Goal: Transaction & Acquisition: Purchase product/service

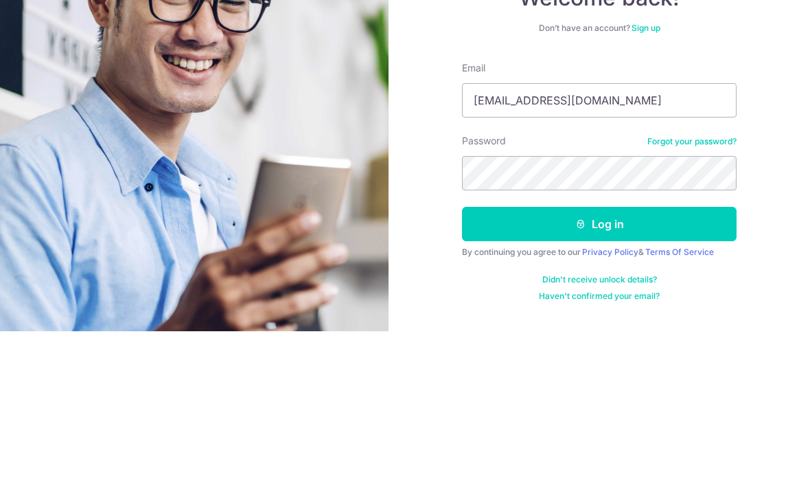
type input "[EMAIL_ADDRESS][DOMAIN_NAME]"
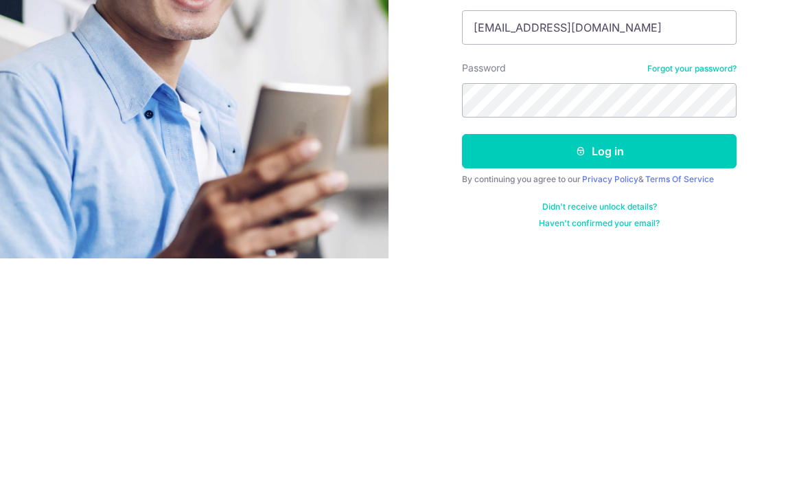
click at [659, 365] on button "Log in" at bounding box center [599, 382] width 275 height 34
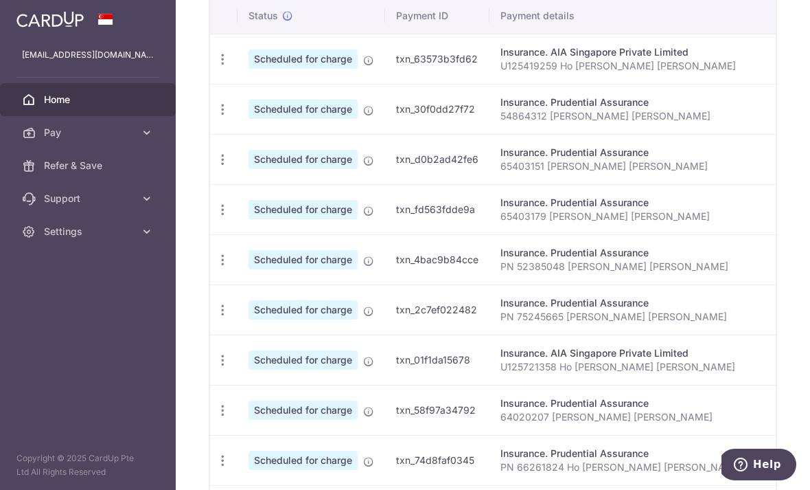
click at [216, 317] on icon "button" at bounding box center [223, 310] width 14 height 14
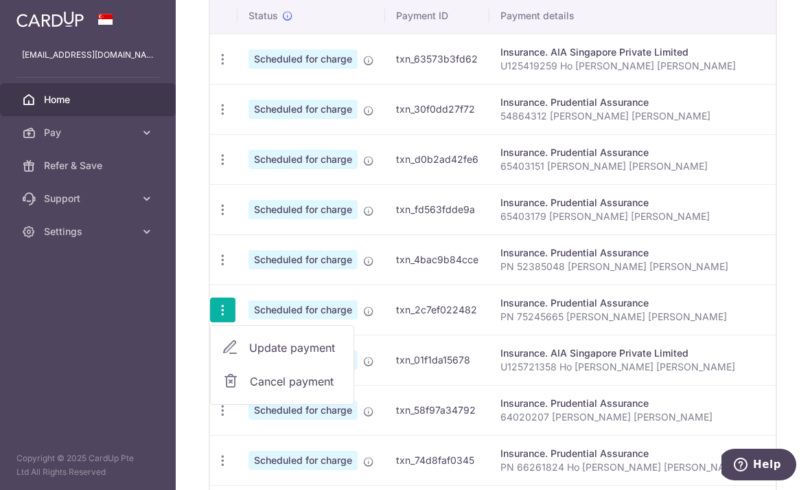
click at [211, 364] on link "Update payment" at bounding box center [282, 347] width 143 height 33
radio input "true"
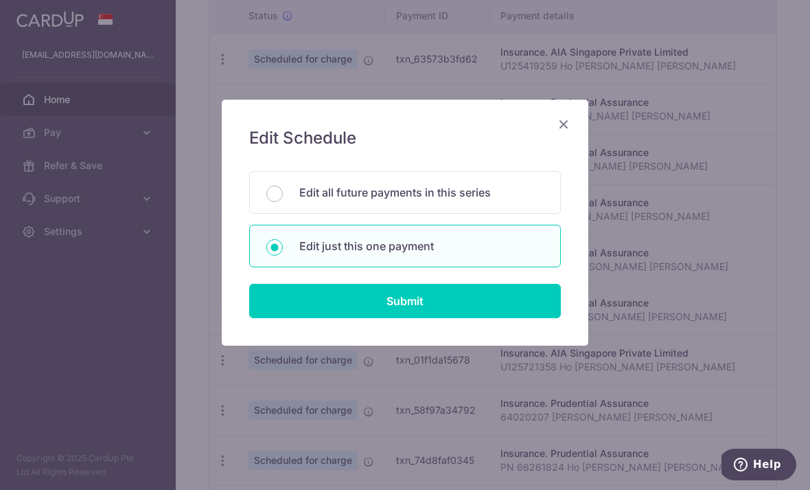
click at [540, 301] on input "Submit" at bounding box center [405, 301] width 312 height 34
radio input "true"
type input "270.19"
type input "[DATE]"
type input "PN 75245665 [PERSON_NAME] [PERSON_NAME]"
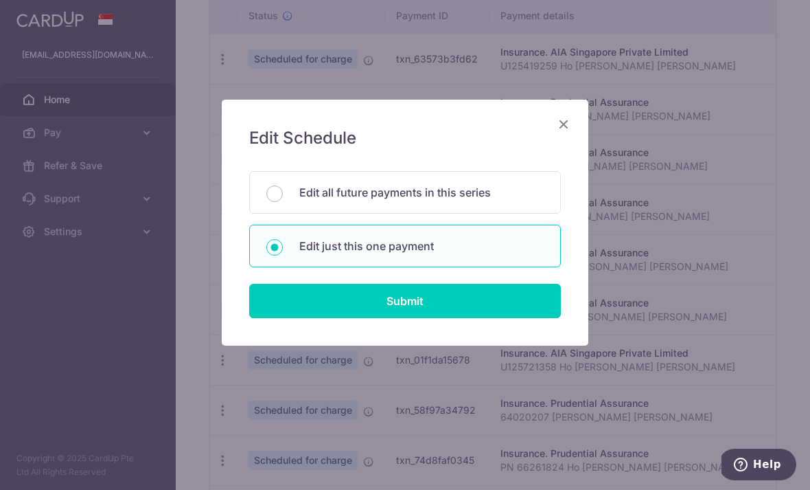
type input "GET18R"
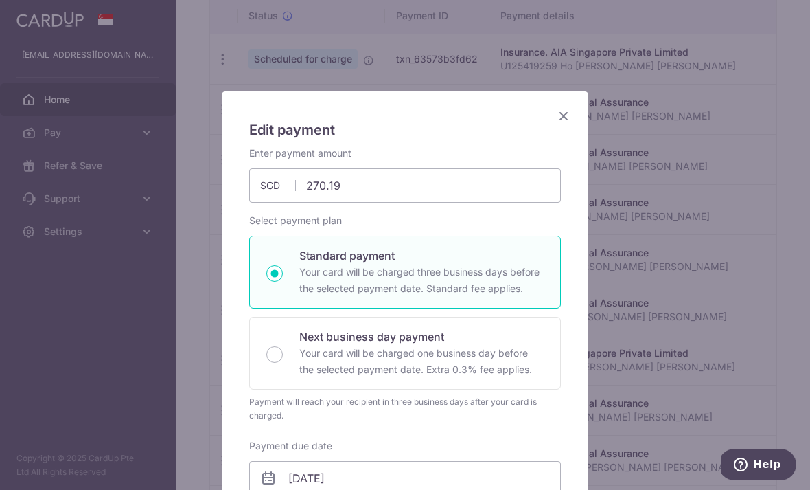
scroll to position [5, 0]
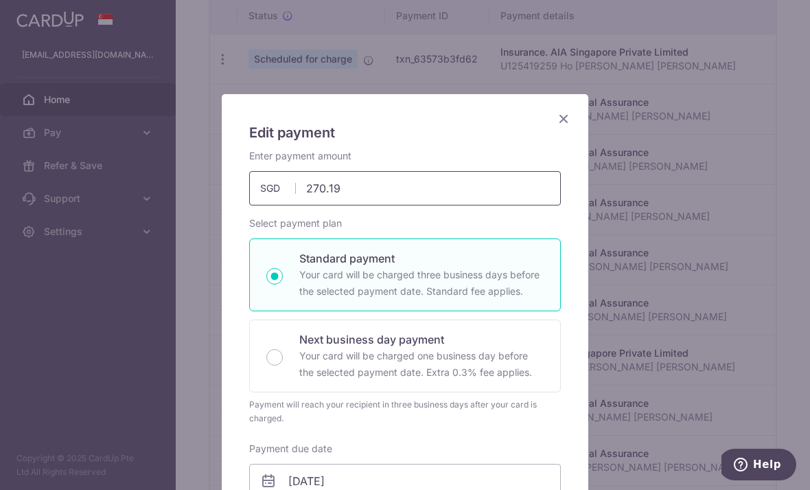
click at [393, 192] on input "270.19" at bounding box center [405, 188] width 312 height 34
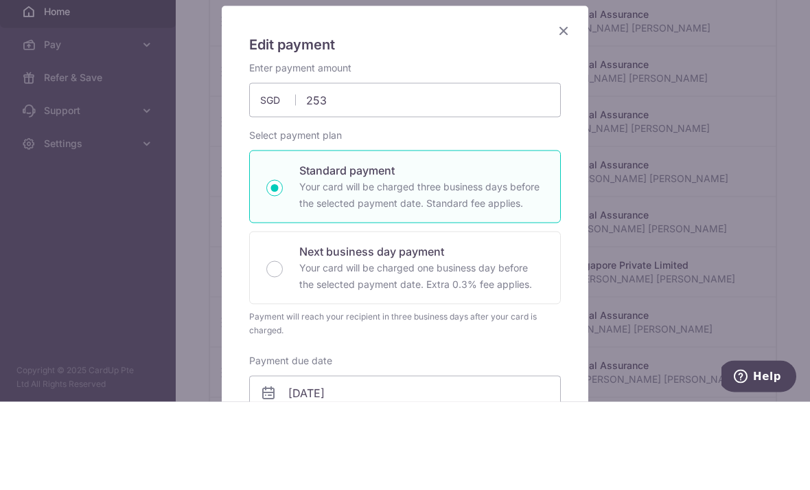
type input "253.00"
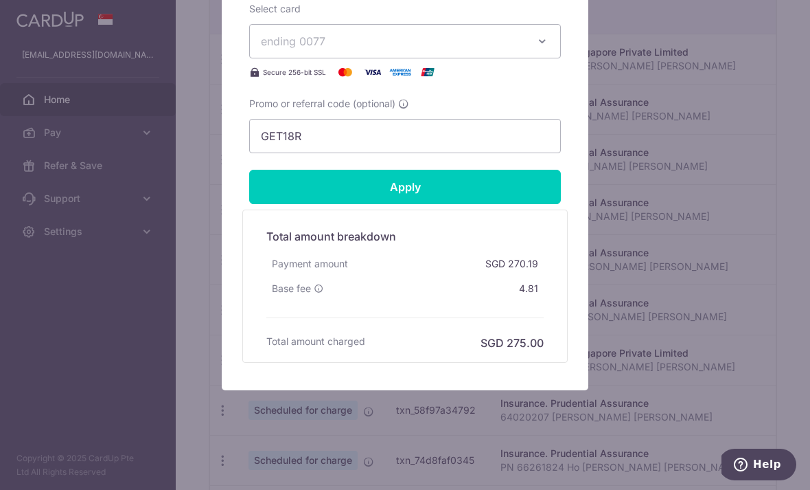
scroll to position [624, 0]
click at [529, 188] on input "Apply" at bounding box center [405, 187] width 312 height 34
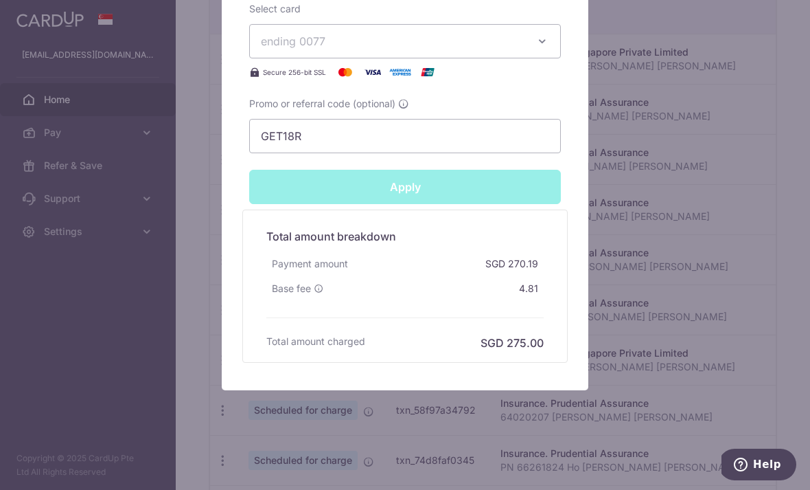
type input "Successfully Applied"
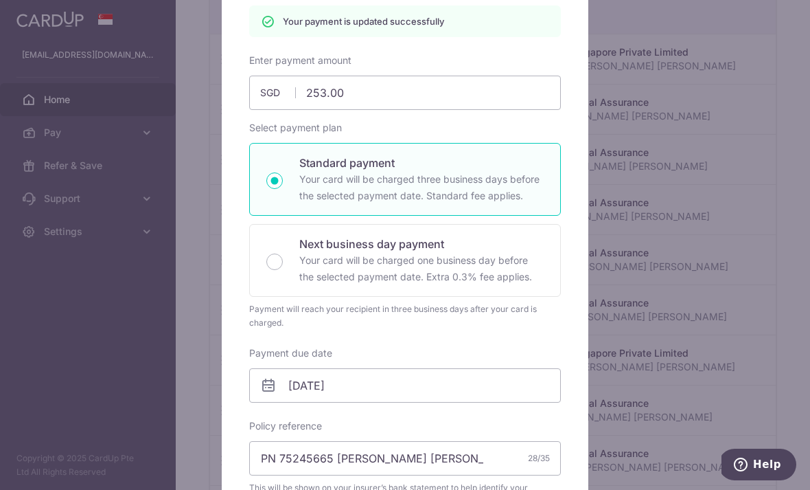
scroll to position [128, 0]
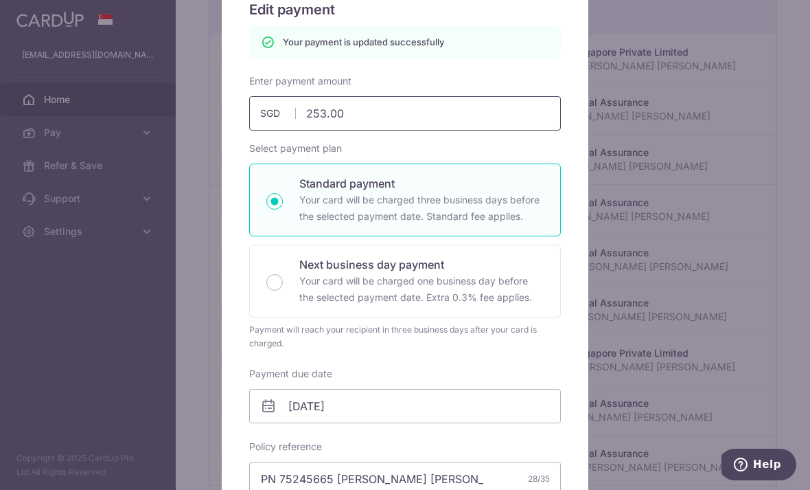
click at [488, 117] on input "253.00" at bounding box center [405, 113] width 312 height 34
type input "255"
type input "Apply"
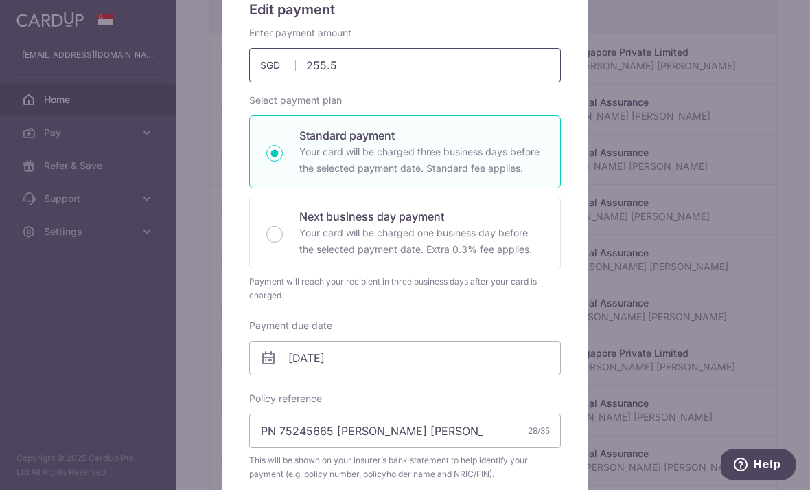
type input "255.50"
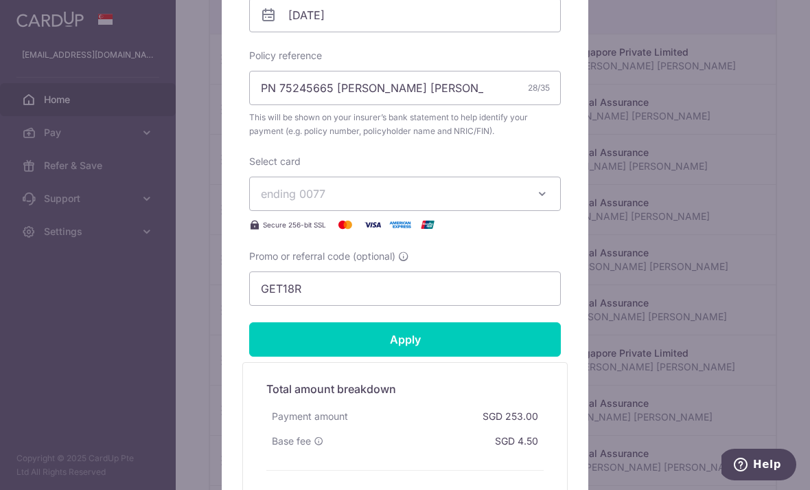
scroll to position [507, 0]
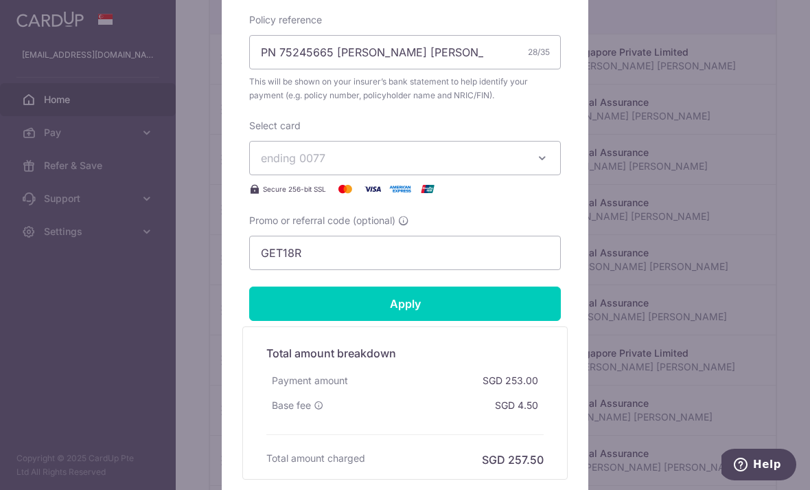
click at [519, 293] on input "Apply" at bounding box center [405, 303] width 312 height 34
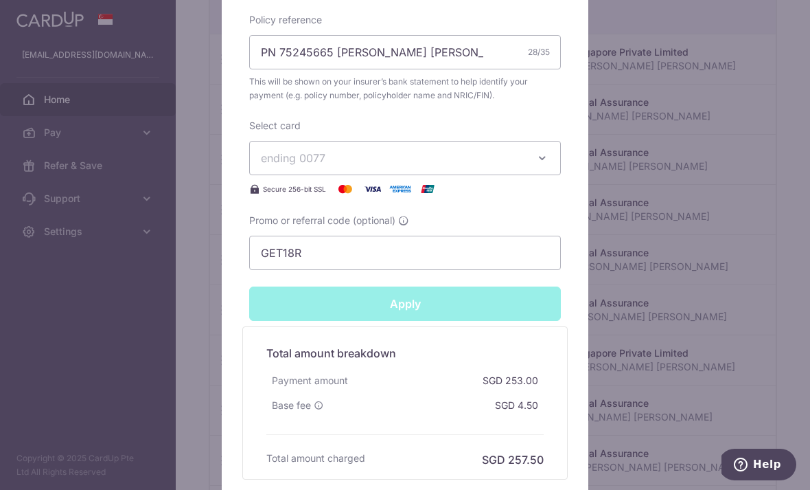
type input "Successfully Applied"
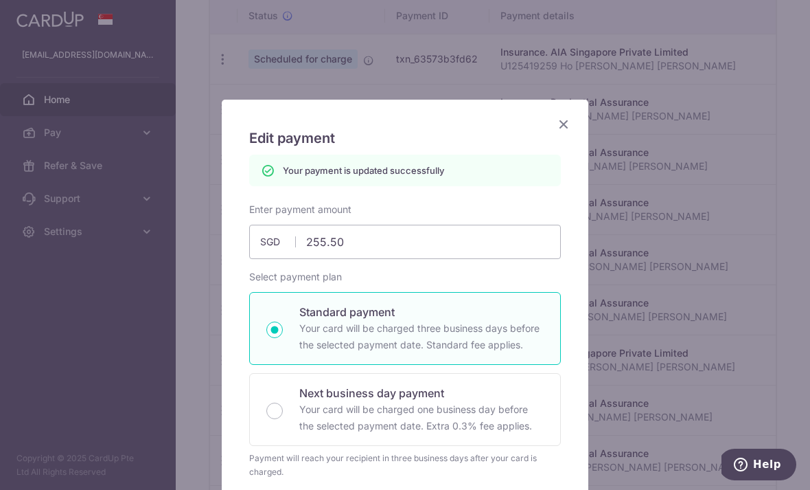
scroll to position [0, 0]
click at [564, 122] on icon "Close" at bounding box center [564, 123] width 16 height 17
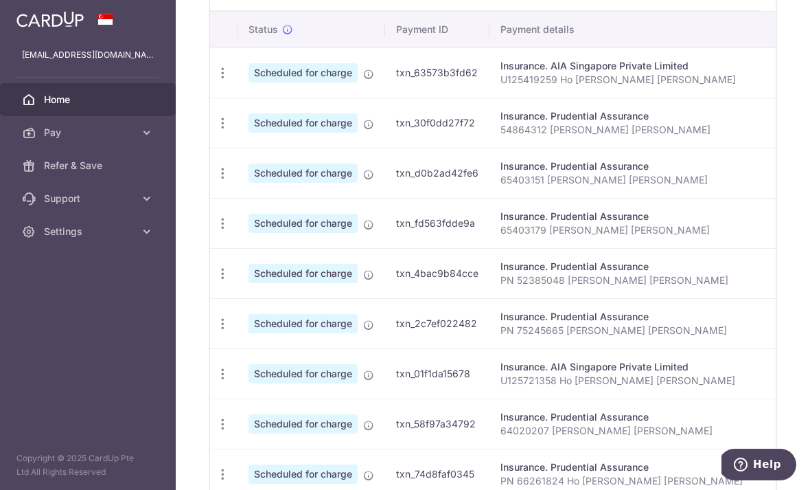
click at [216, 130] on icon "button" at bounding box center [223, 123] width 14 height 14
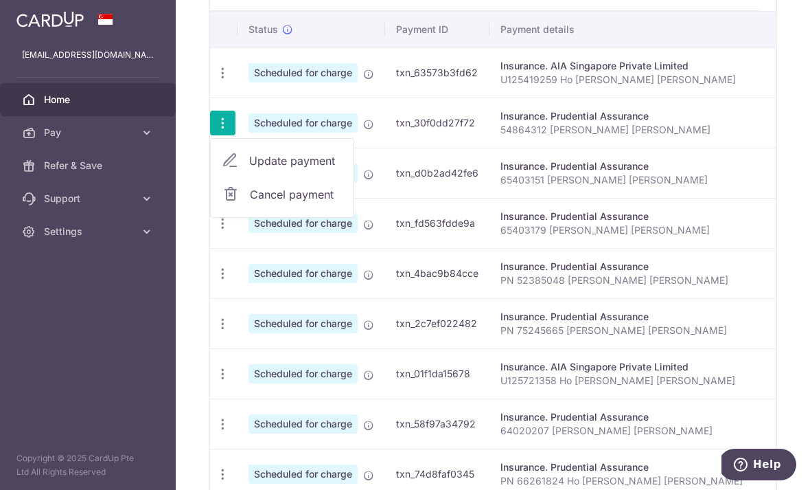
click at [249, 169] on span "Update payment" at bounding box center [295, 160] width 93 height 16
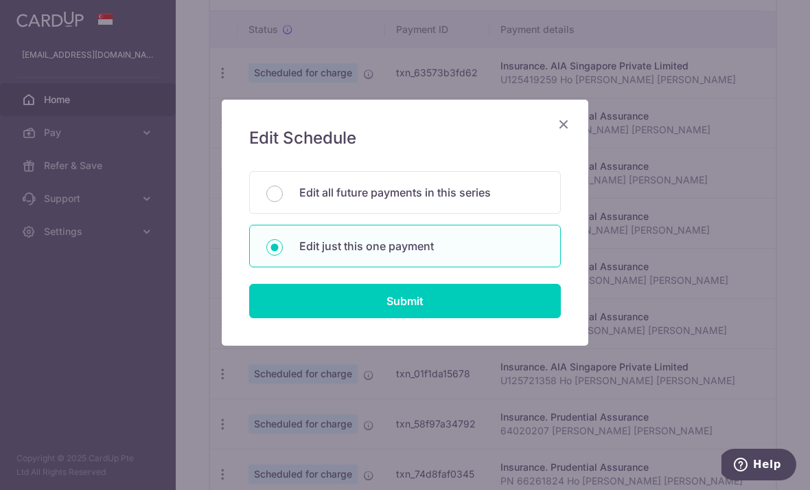
click at [277, 198] on input "Edit all future payments in this series" at bounding box center [274, 193] width 16 height 16
radio input "true"
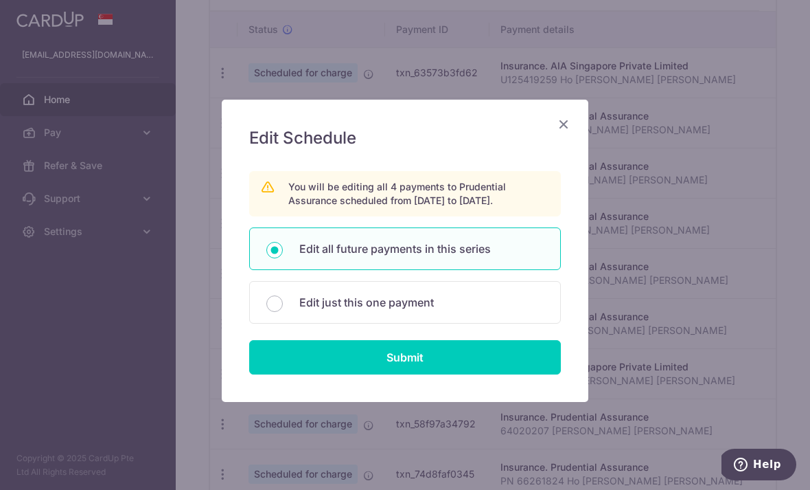
click at [287, 356] on input "Submit" at bounding box center [405, 357] width 312 height 34
radio input "true"
type input "45.84"
type input "54864312 Lim Ling Zhi Ivy"
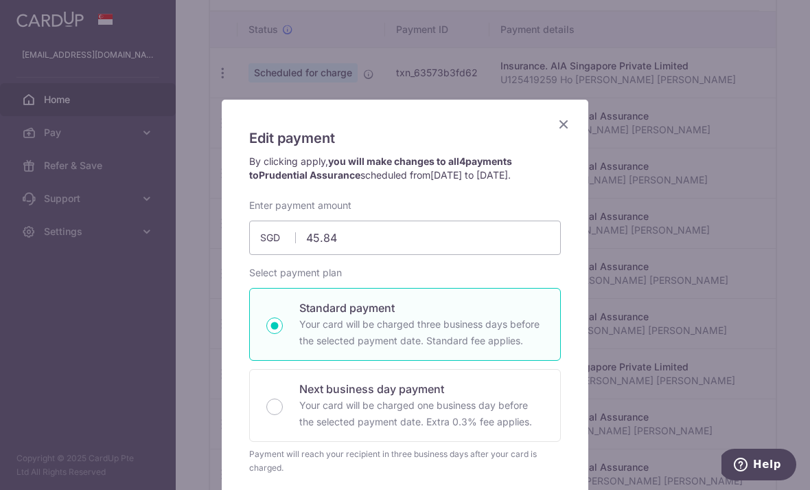
click at [562, 126] on icon "Close" at bounding box center [564, 123] width 16 height 17
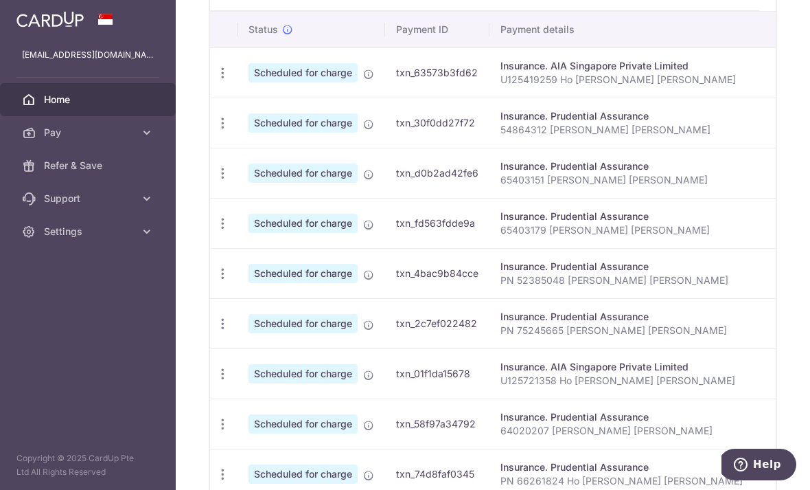
click at [216, 130] on icon "button" at bounding box center [223, 123] width 14 height 14
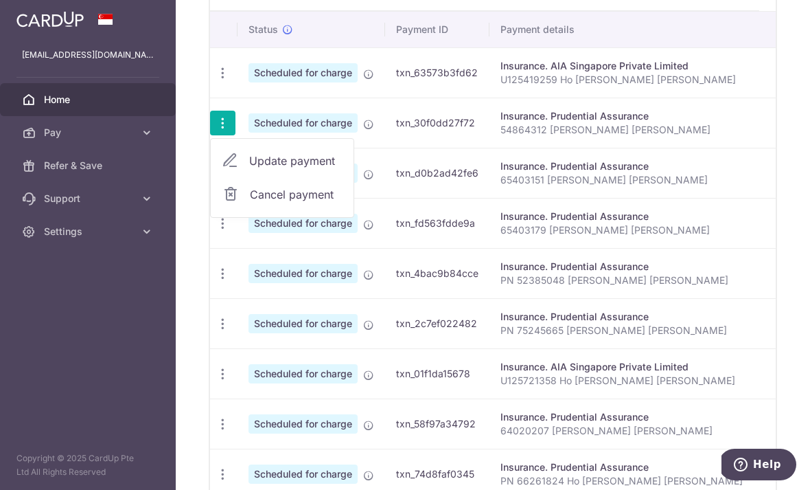
click at [250, 203] on span "Cancel payment" at bounding box center [296, 194] width 92 height 16
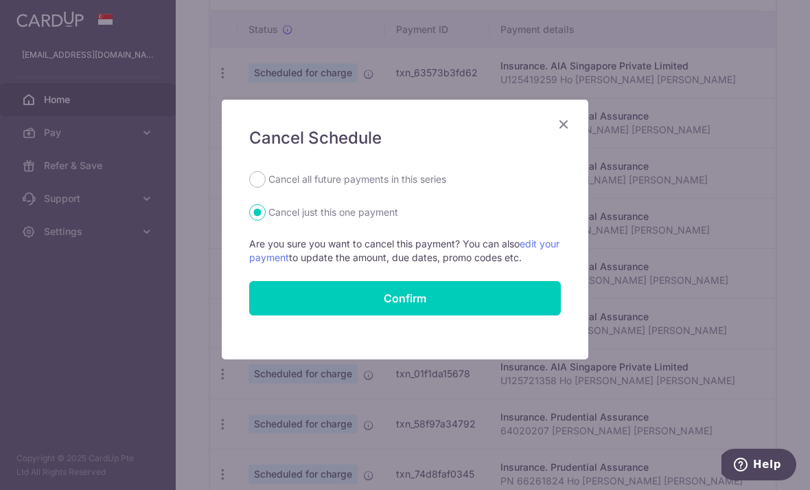
click at [251, 183] on input "Cancel all future payments in this series" at bounding box center [257, 179] width 16 height 16
radio input "true"
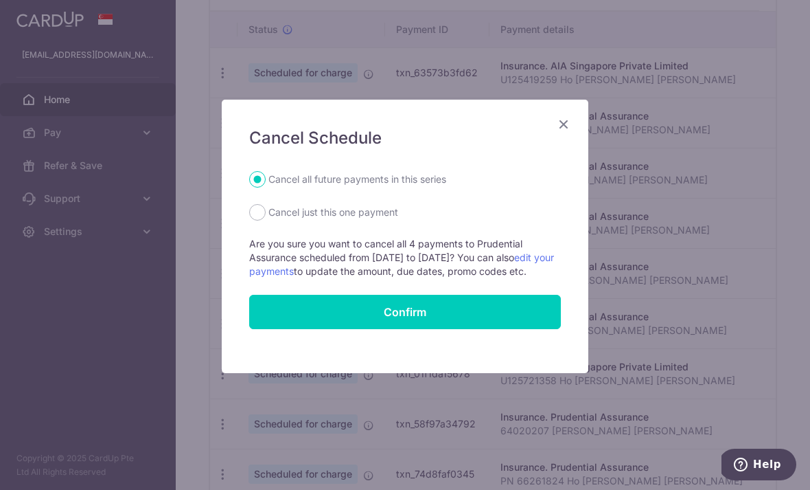
click at [339, 325] on button "Confirm" at bounding box center [405, 312] width 312 height 34
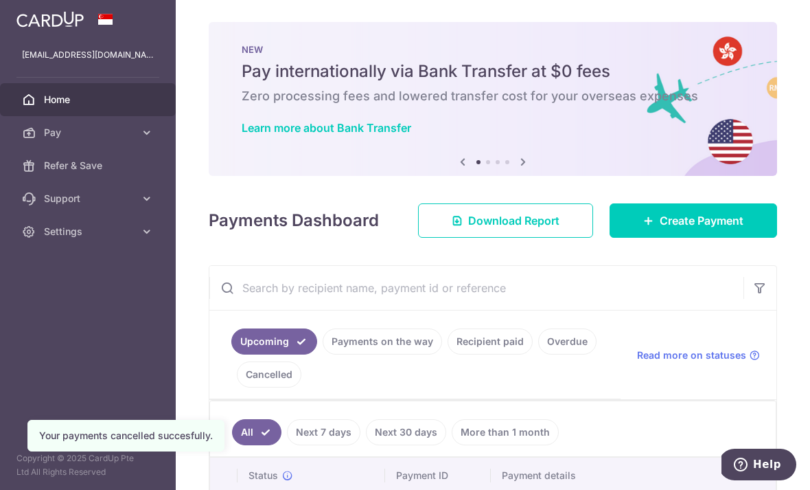
click at [684, 229] on span "Create Payment" at bounding box center [702, 220] width 84 height 16
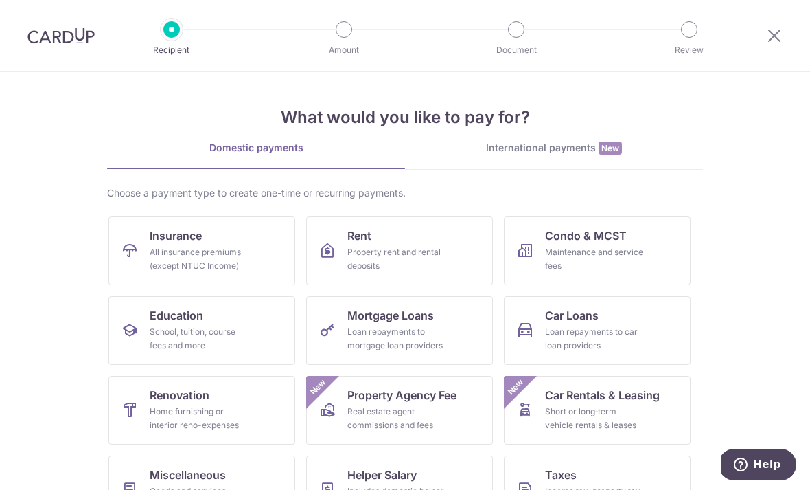
click at [219, 257] on div "All insurance premiums (except NTUC Income)" at bounding box center [199, 258] width 99 height 27
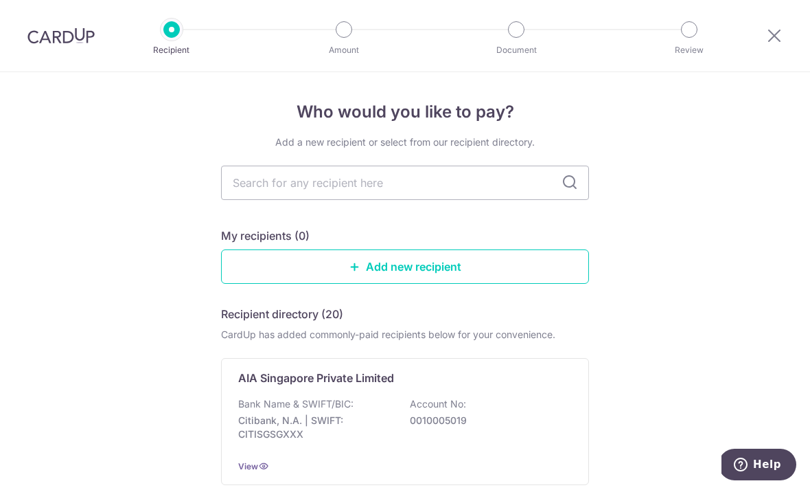
click at [389, 187] on input "text" at bounding box center [405, 182] width 368 height 34
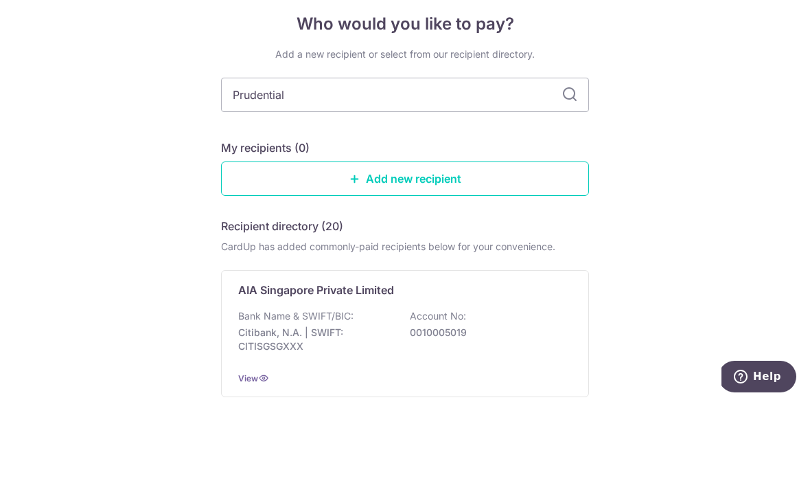
type input "Prudential"
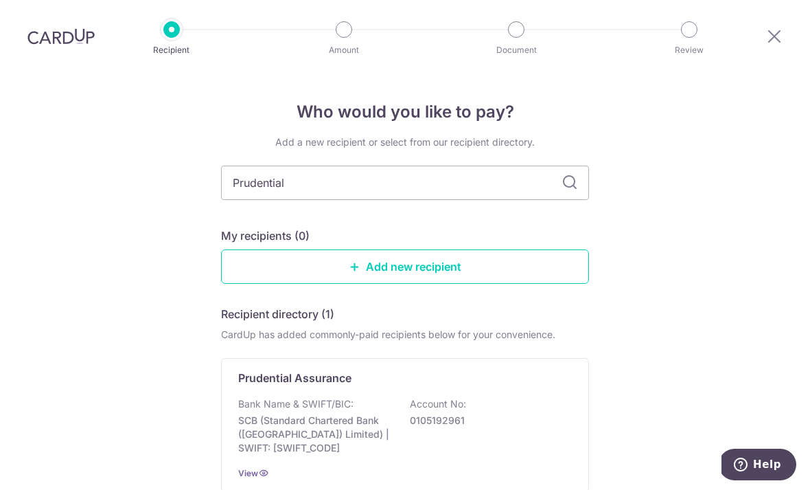
click at [505, 397] on div "Bank Name & SWIFT/BIC: SCB (Standard Chartered Bank (Singapore) Limited) | SWIF…" at bounding box center [405, 426] width 334 height 58
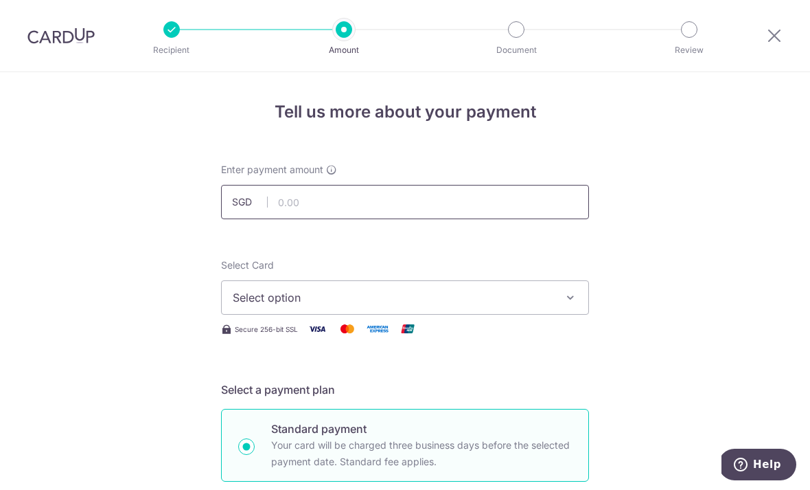
click at [343, 210] on input "text" at bounding box center [405, 202] width 368 height 34
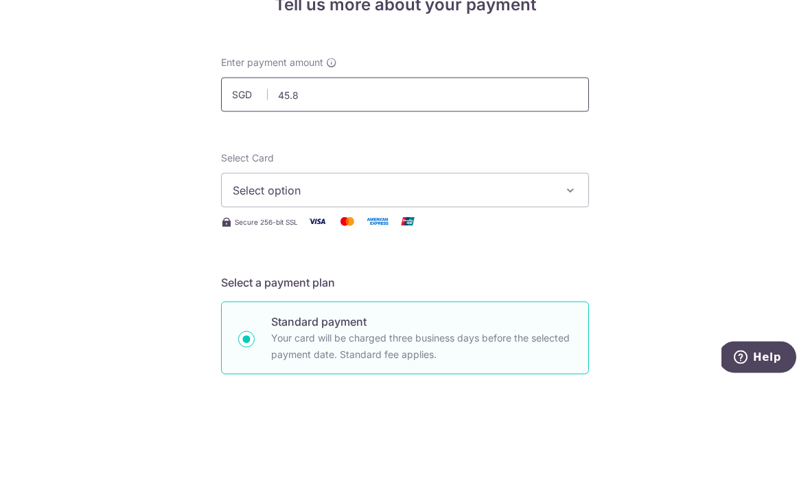
type input "45.84"
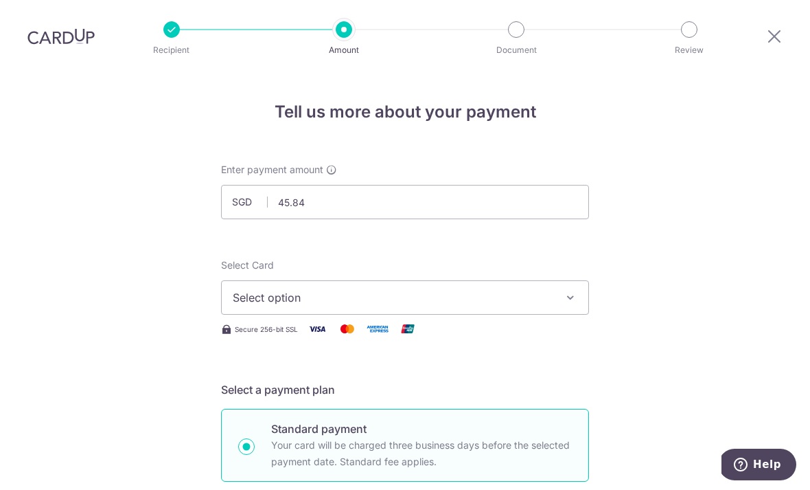
click at [534, 289] on span "Select option" at bounding box center [393, 297] width 320 height 16
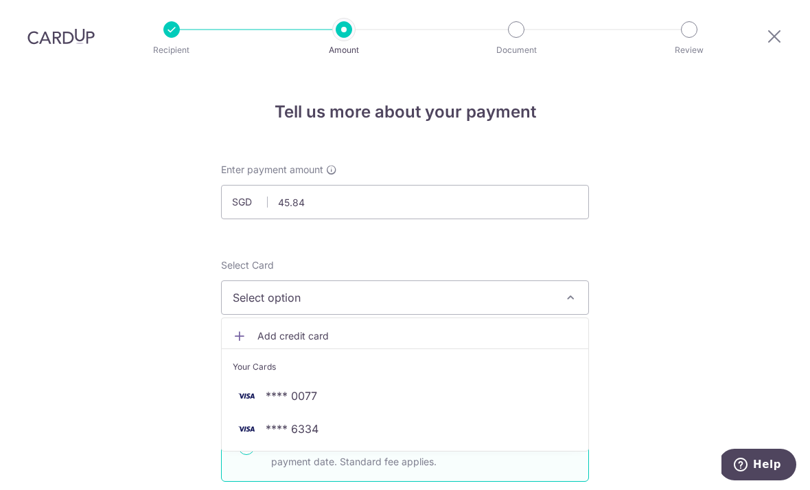
click at [319, 387] on span "**** 0077" at bounding box center [405, 395] width 345 height 16
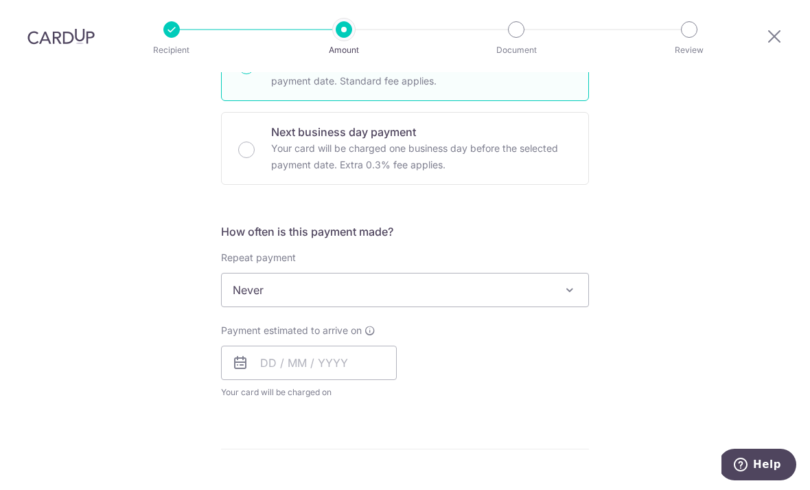
scroll to position [389, 0]
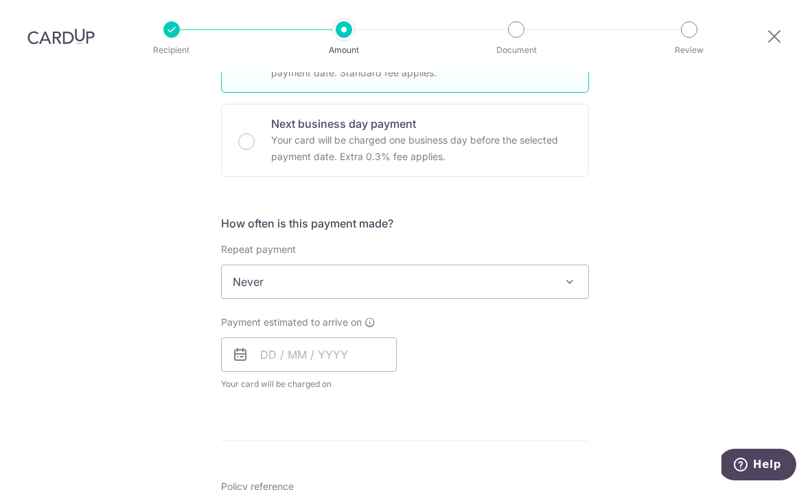
click at [562, 273] on span at bounding box center [570, 281] width 16 height 16
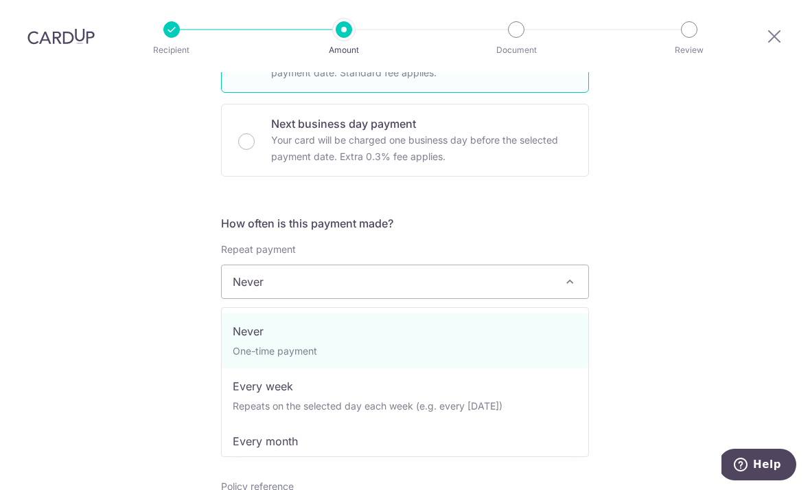
select select "3"
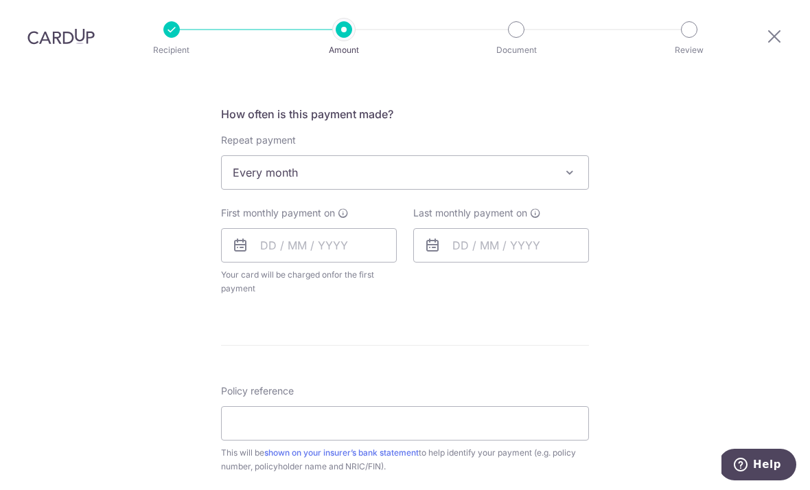
scroll to position [503, 0]
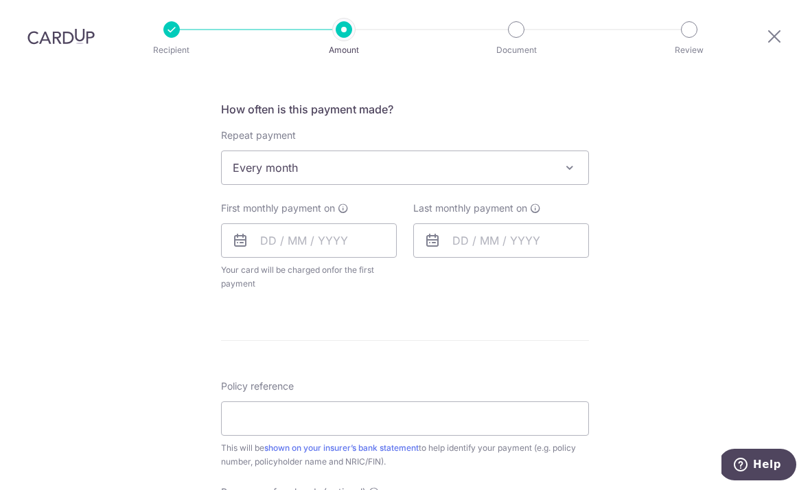
click at [244, 232] on icon at bounding box center [240, 240] width 16 height 16
click at [240, 232] on icon at bounding box center [240, 240] width 16 height 16
click at [301, 223] on input "text" at bounding box center [309, 240] width 176 height 34
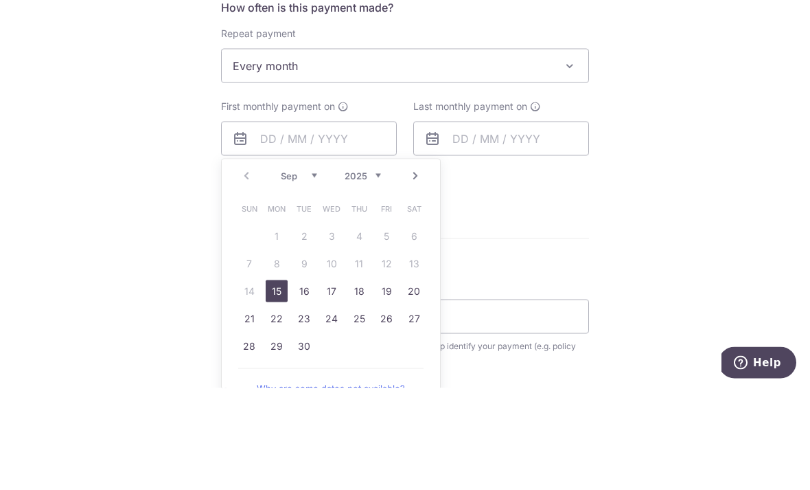
click at [313, 272] on select "Sep Oct Nov Dec" at bounding box center [299, 277] width 36 height 11
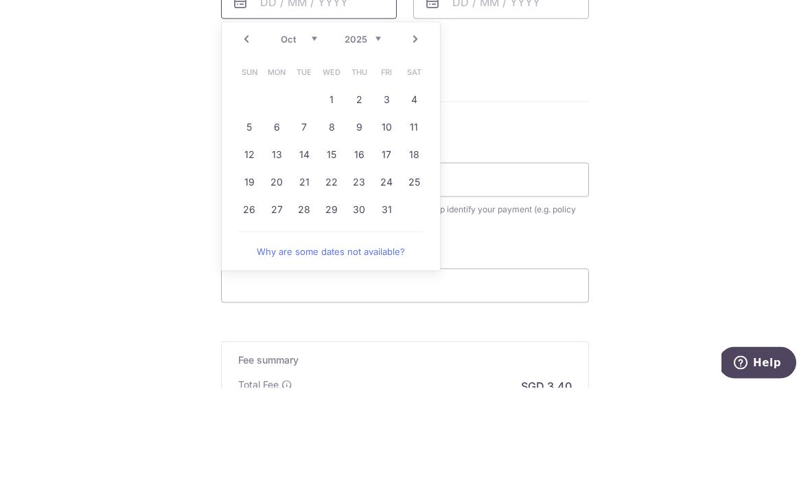
scroll to position [640, 0]
click at [336, 244] on link "15" at bounding box center [332, 255] width 22 height 22
type input "[DATE]"
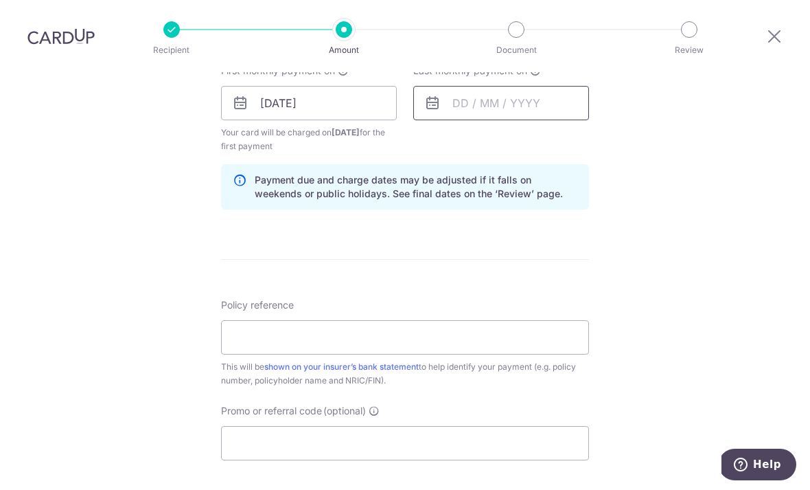
click at [473, 86] on input "text" at bounding box center [501, 103] width 176 height 34
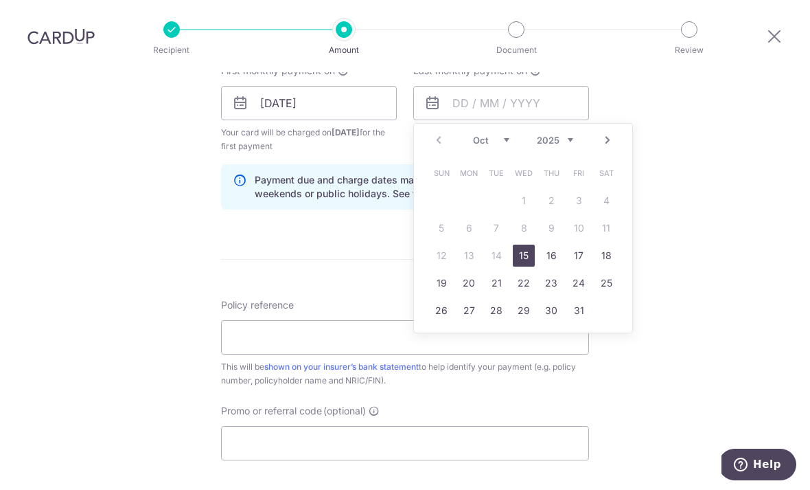
click at [489, 135] on select "Oct Nov Dec" at bounding box center [491, 140] width 36 height 11
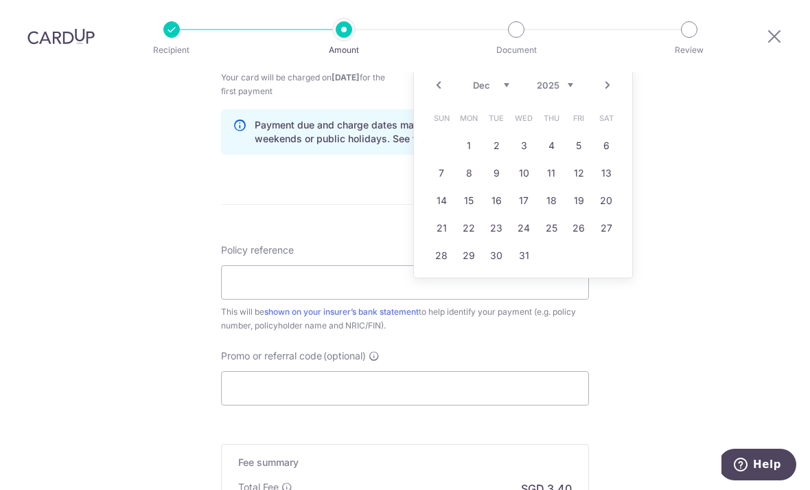
scroll to position [700, 0]
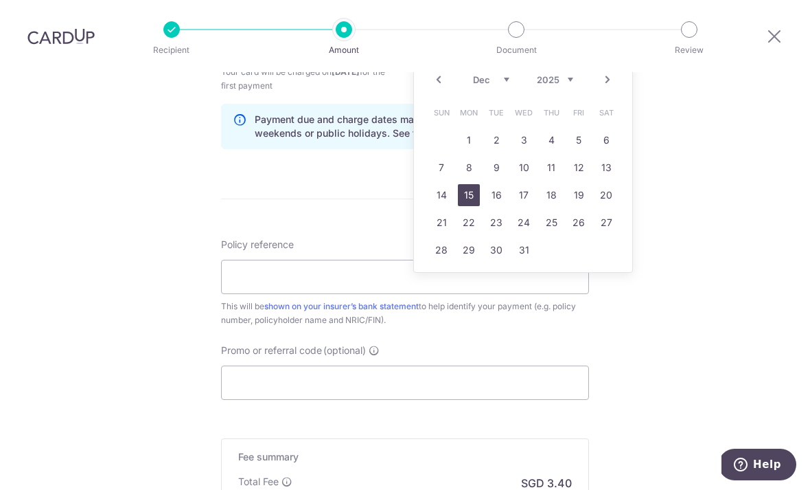
click at [467, 184] on link "15" at bounding box center [469, 195] width 22 height 22
type input "[DATE]"
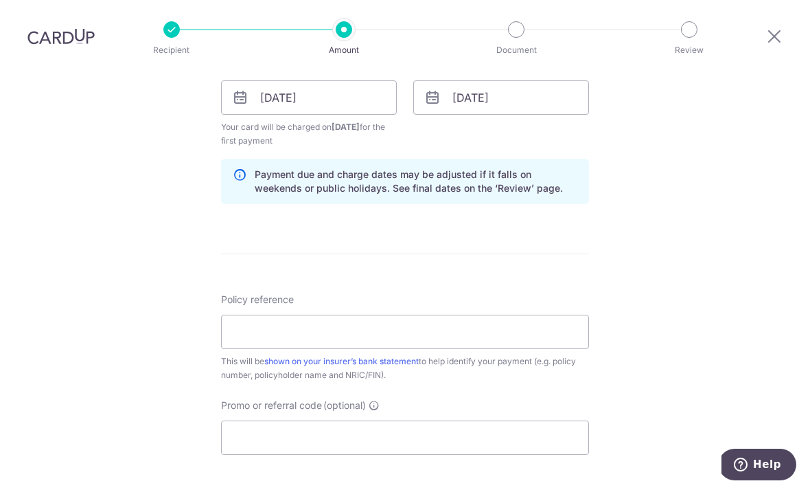
scroll to position [645, 0]
click at [305, 315] on input "Policy reference" at bounding box center [405, 332] width 368 height 34
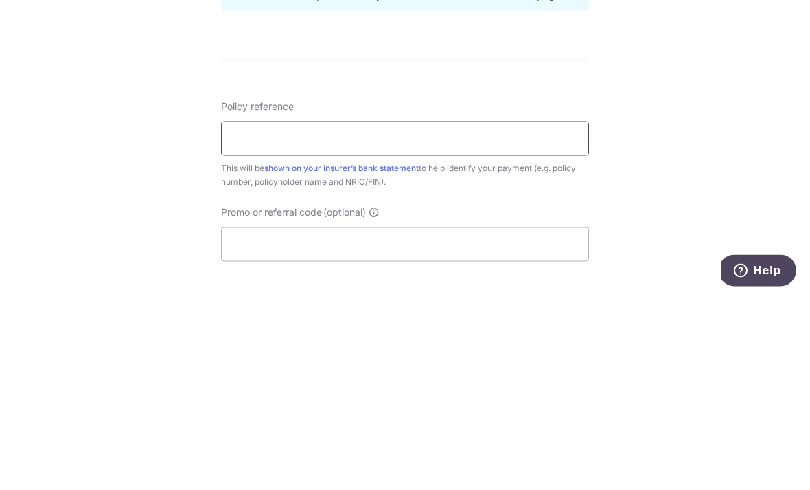
click at [322, 315] on input "Policy reference" at bounding box center [405, 332] width 368 height 34
paste input "54864312"
click at [236, 315] on input "54864312" at bounding box center [405, 332] width 368 height 34
click at [400, 315] on input "PN 54864312" at bounding box center [405, 332] width 368 height 34
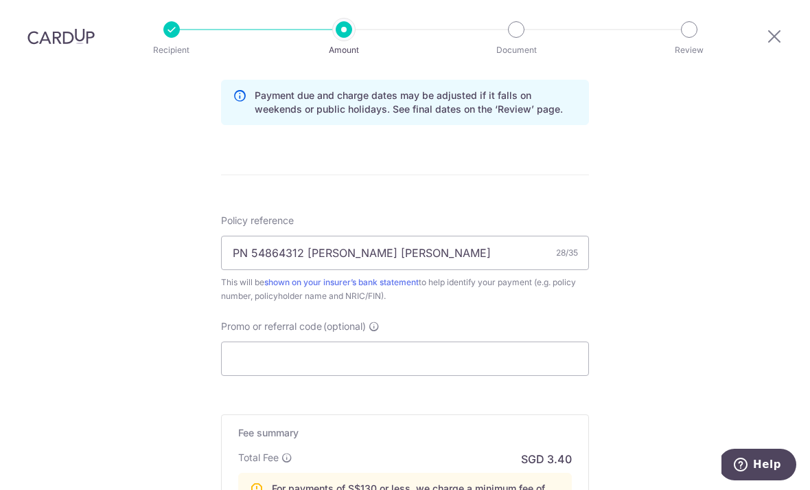
scroll to position [726, 0]
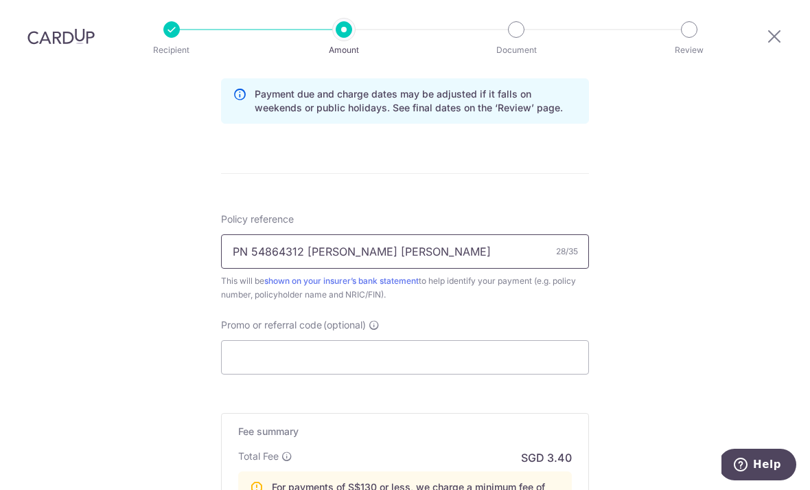
type input "PN 54864312 [PERSON_NAME] [PERSON_NAME]"
click at [488, 340] on input "Promo or referral code (optional)" at bounding box center [405, 357] width 368 height 34
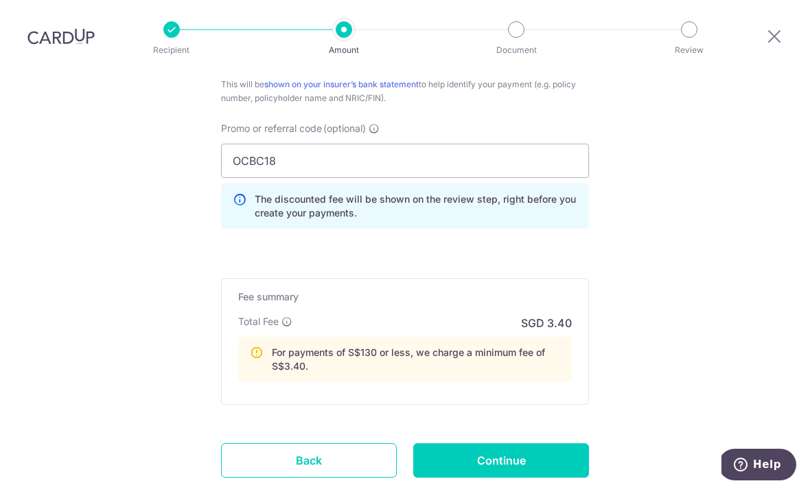
scroll to position [943, 0]
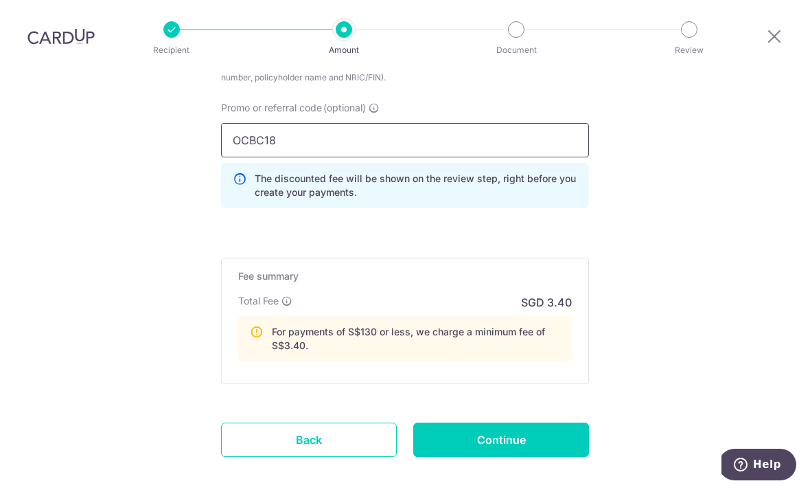
type input "OCBC18"
click at [512, 422] on input "Continue" at bounding box center [501, 439] width 176 height 34
type input "Create Schedule"
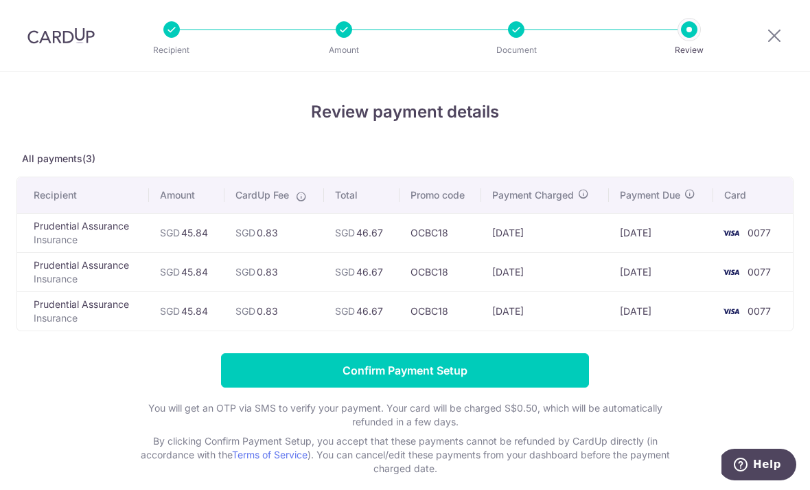
click at [453, 376] on input "Confirm Payment Setup" at bounding box center [405, 370] width 368 height 34
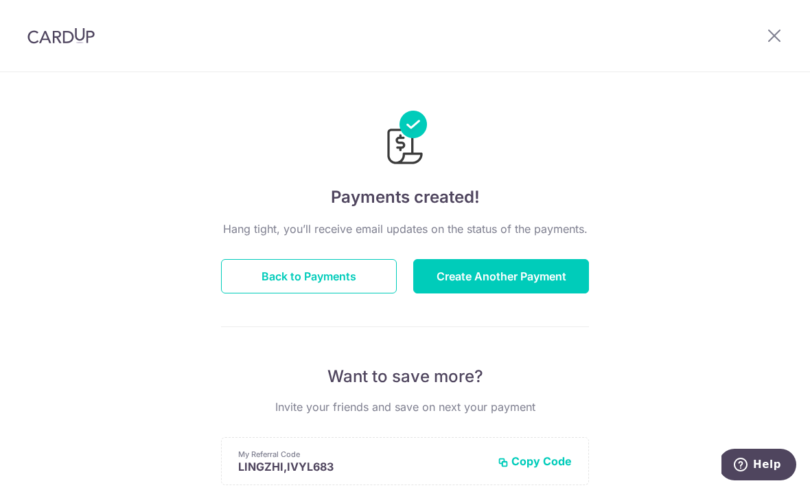
click at [239, 282] on button "Back to Payments" at bounding box center [309, 276] width 176 height 34
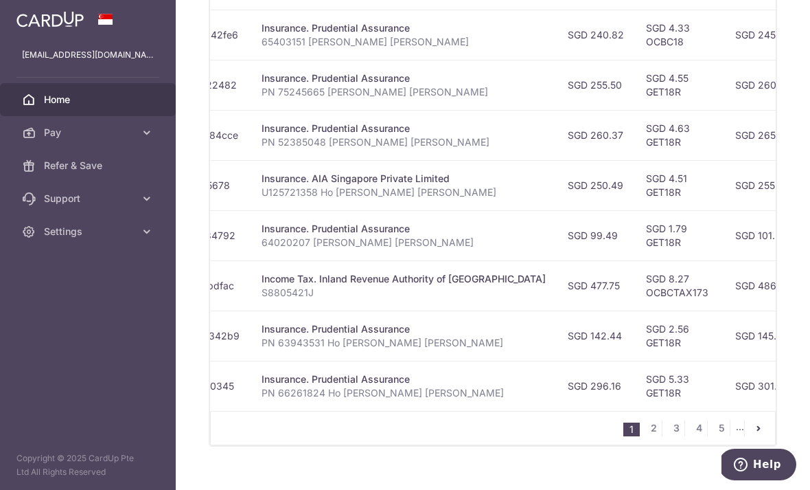
scroll to position [0, 242]
click at [653, 436] on link "2" at bounding box center [654, 428] width 16 height 16
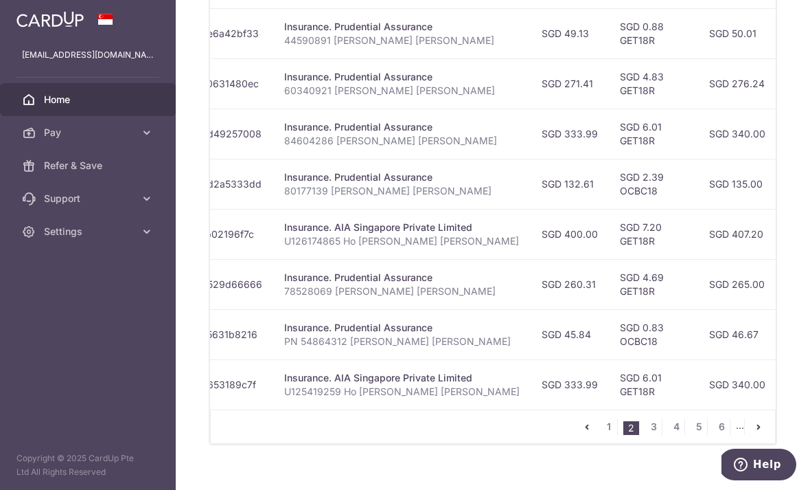
scroll to position [584, 0]
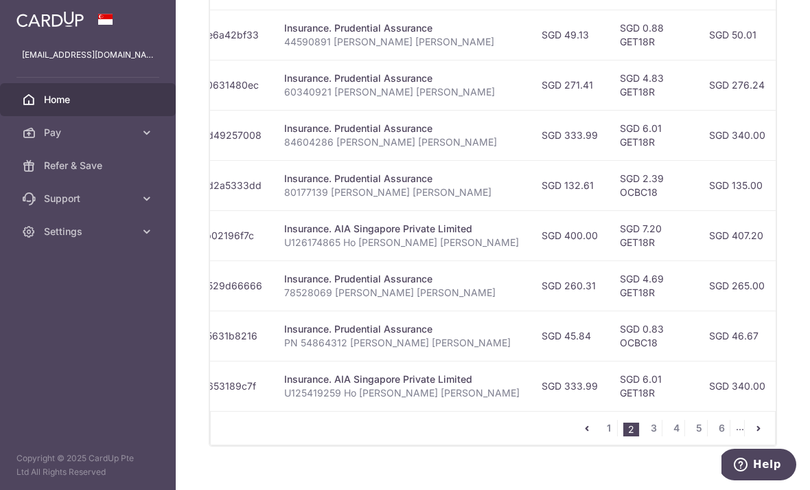
click at [651, 436] on link "3" at bounding box center [654, 428] width 16 height 16
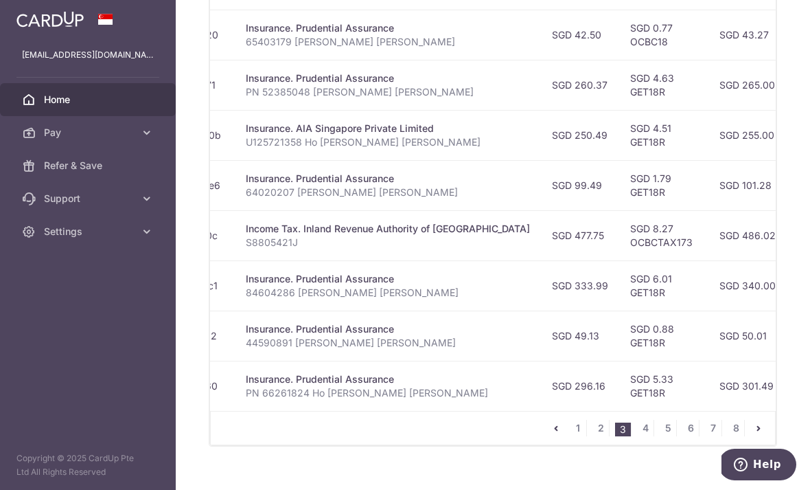
click at [603, 436] on link "2" at bounding box center [601, 428] width 16 height 16
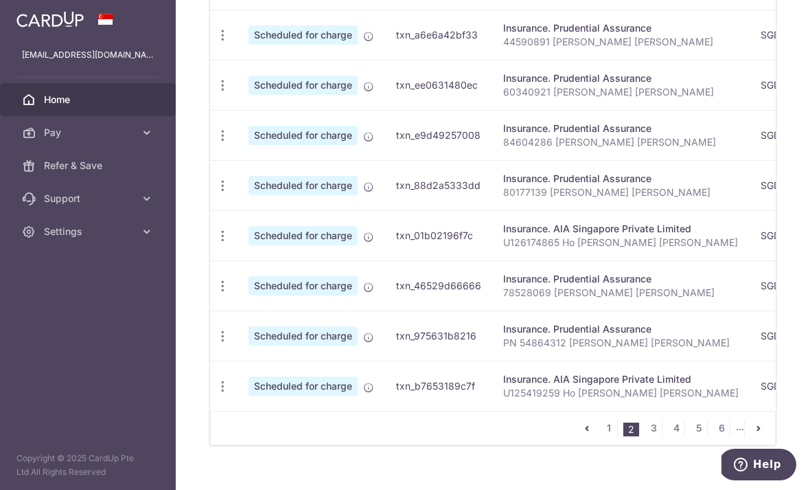
scroll to position [0, 0]
click at [611, 436] on link "1" at bounding box center [609, 428] width 16 height 16
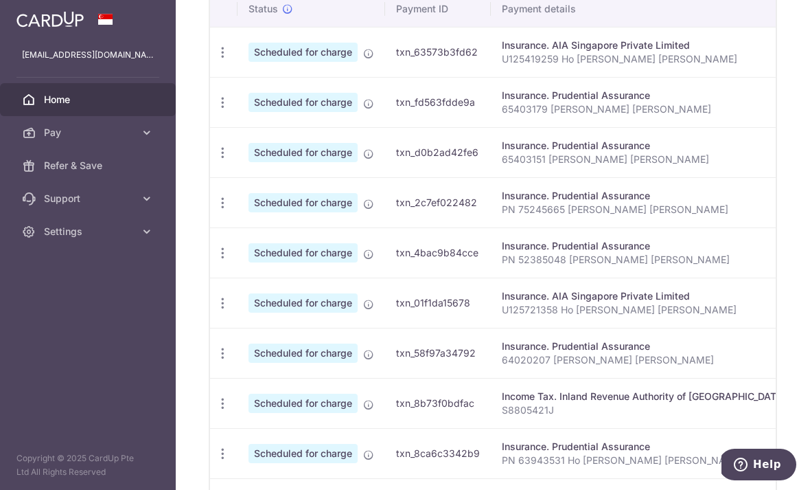
click at [216, 210] on icon "button" at bounding box center [223, 203] width 14 height 14
click at [250, 282] on span "Cancel payment" at bounding box center [296, 274] width 92 height 16
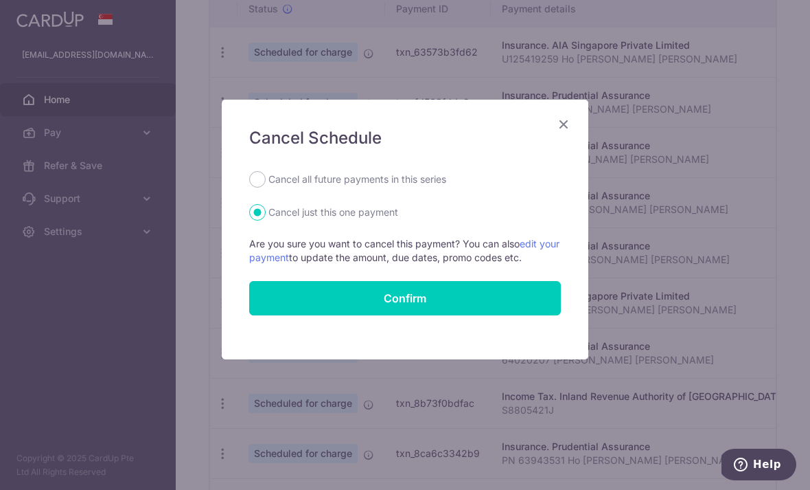
click at [263, 179] on input "Cancel all future payments in this series" at bounding box center [257, 179] width 16 height 16
radio input "true"
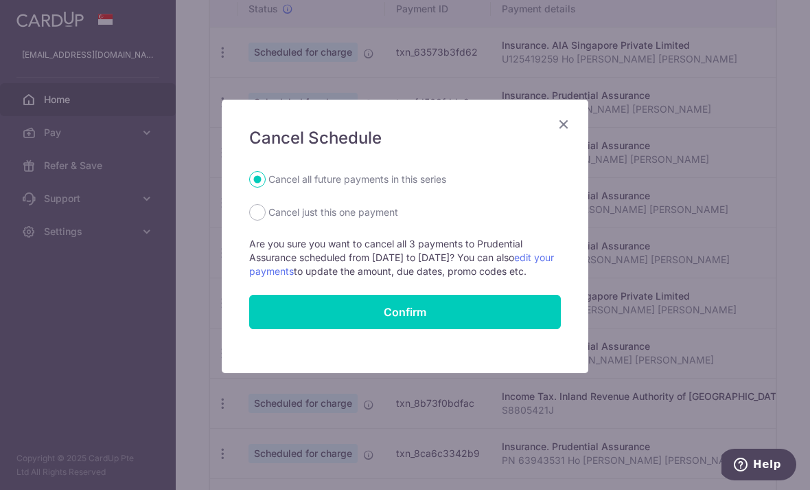
click at [468, 323] on button "Confirm" at bounding box center [405, 312] width 312 height 34
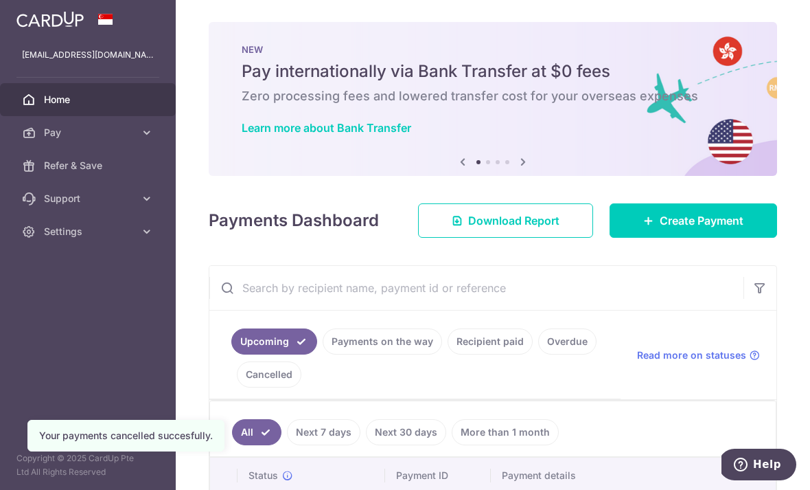
click at [693, 229] on span "Create Payment" at bounding box center [702, 220] width 84 height 16
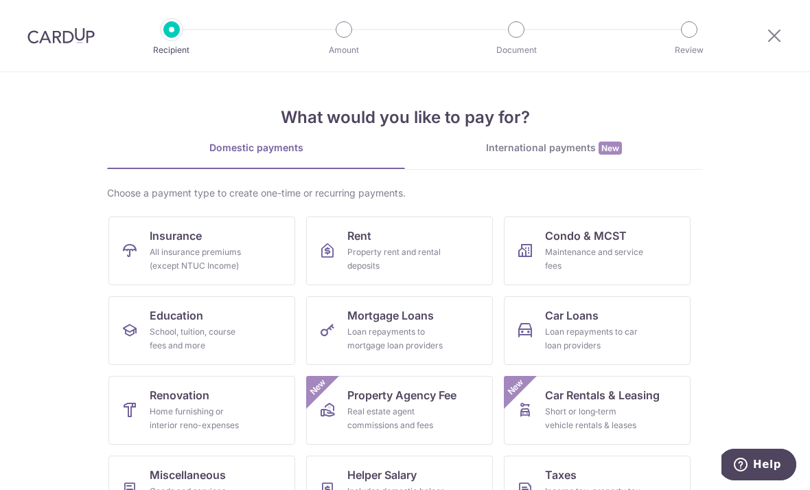
click at [236, 245] on div "All insurance premiums (except NTUC Income)" at bounding box center [199, 258] width 99 height 27
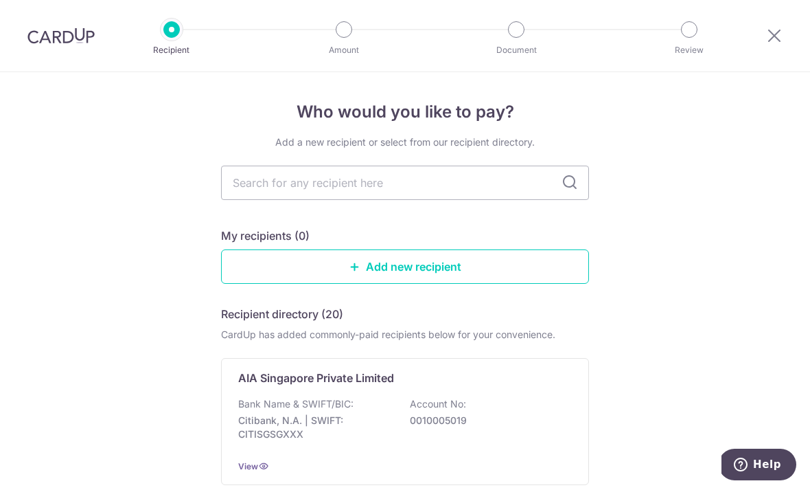
click at [446, 178] on input "text" at bounding box center [405, 182] width 368 height 34
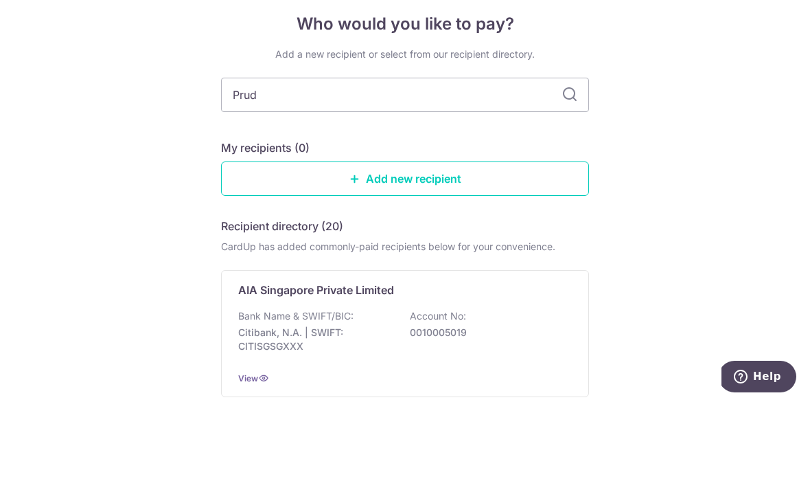
type input "Prude"
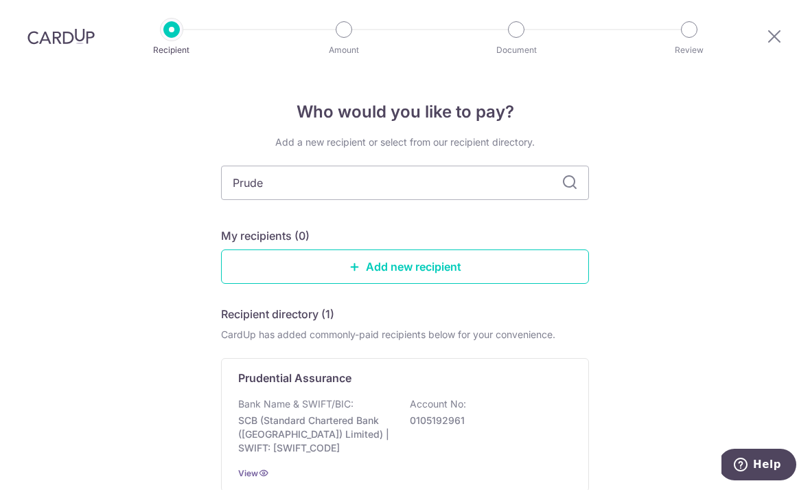
click at [516, 397] on div "Bank Name & SWIFT/BIC: SCB (Standard Chartered Bank (Singapore) Limited) | SWIF…" at bounding box center [405, 426] width 334 height 58
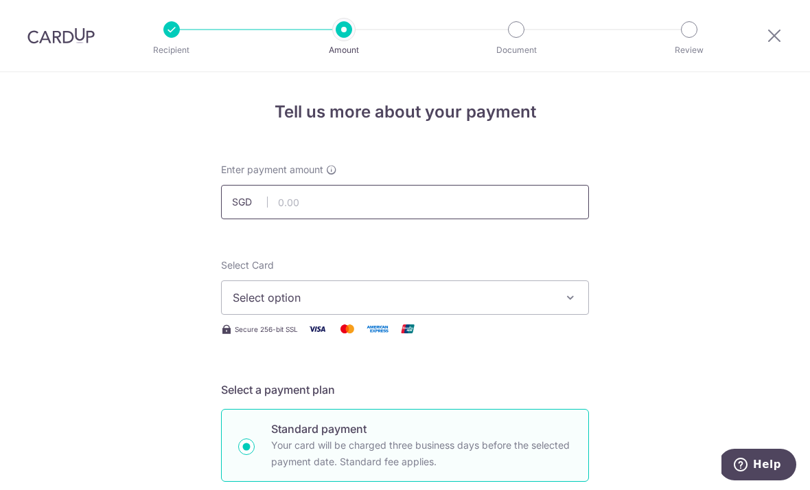
click at [455, 207] on input "text" at bounding box center [405, 202] width 368 height 34
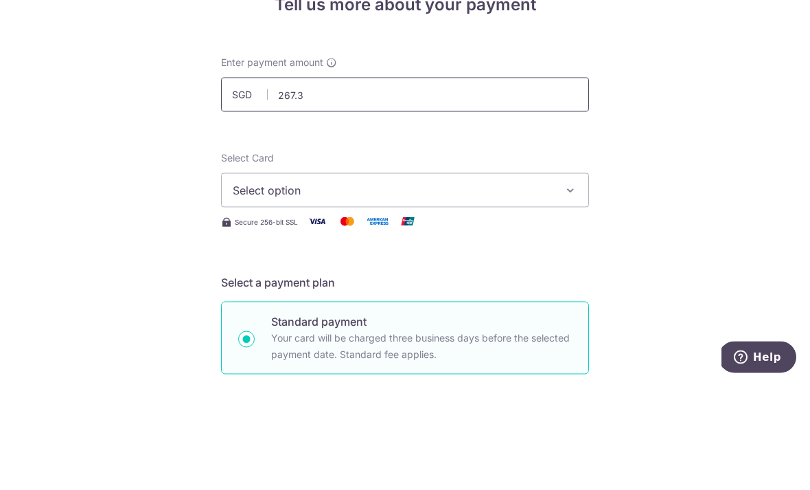
type input "267.34"
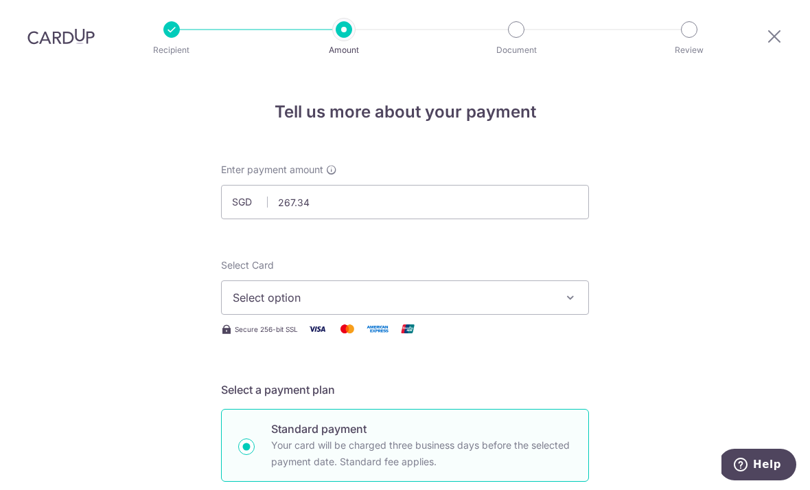
click at [513, 289] on span "Select option" at bounding box center [393, 297] width 320 height 16
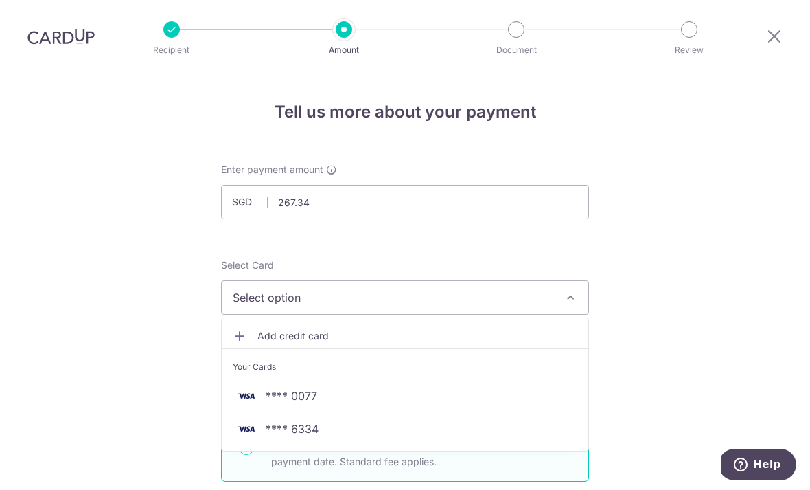
click at [317, 387] on span "**** 0077" at bounding box center [405, 395] width 345 height 16
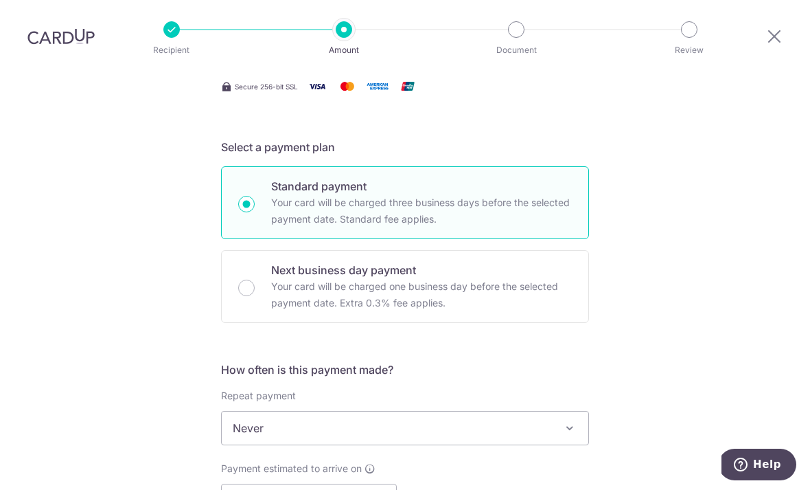
scroll to position [313, 0]
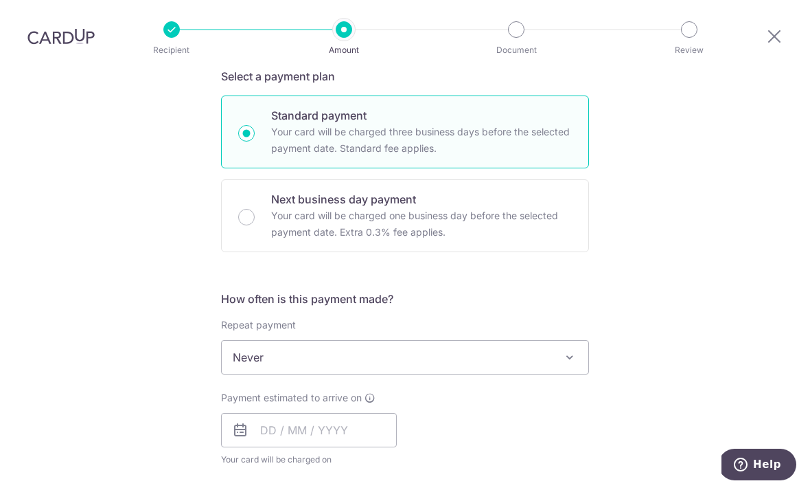
click at [426, 341] on span "Never" at bounding box center [405, 357] width 367 height 33
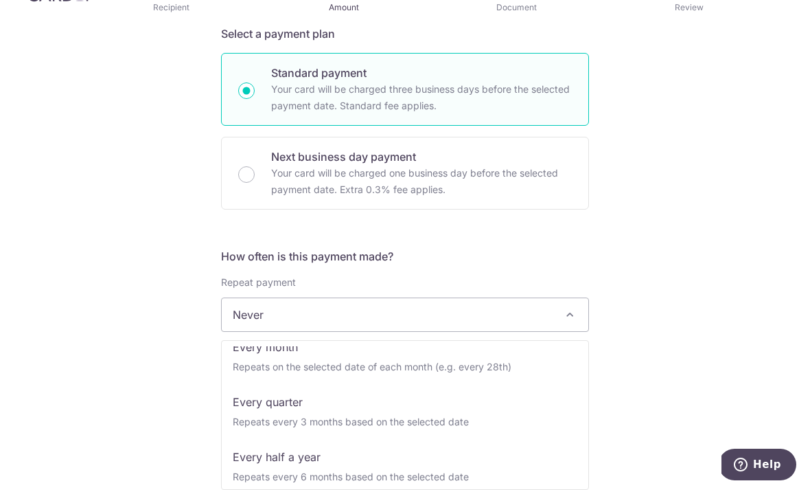
scroll to position [106, 0]
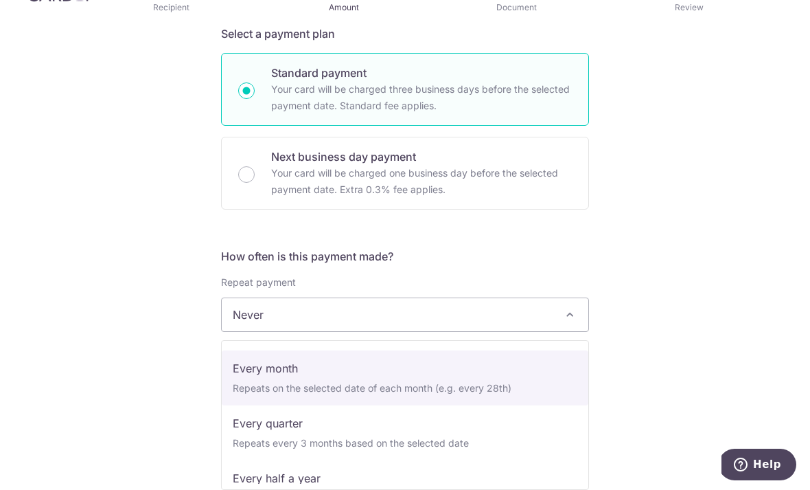
select select "3"
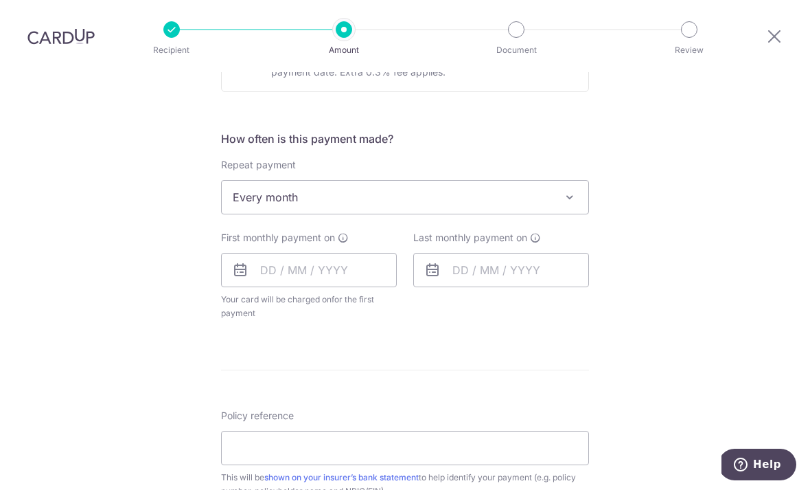
scroll to position [475, 0]
click at [240, 251] on input "text" at bounding box center [309, 268] width 176 height 34
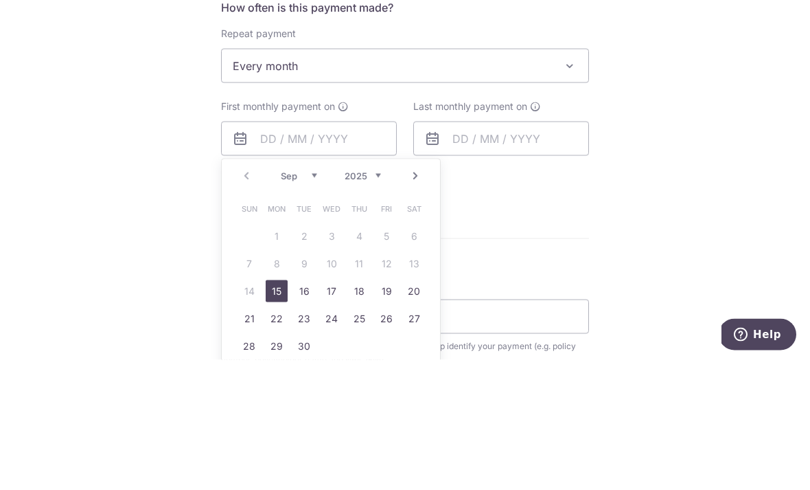
click at [415, 297] on link "Next" at bounding box center [415, 305] width 16 height 16
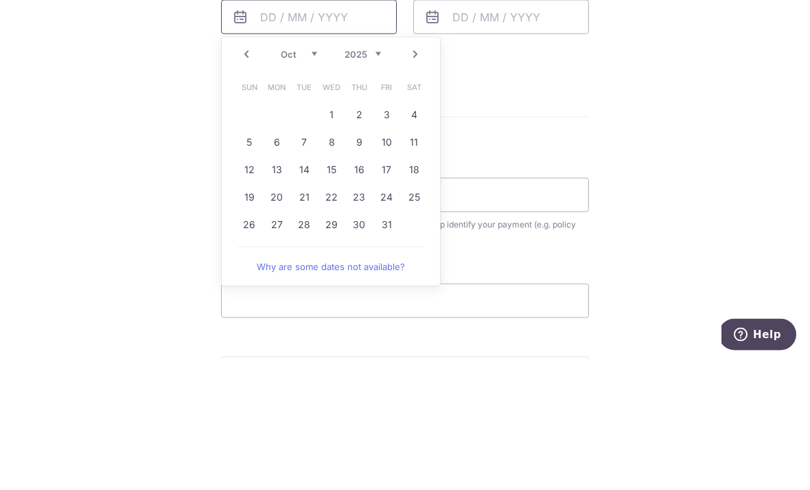
scroll to position [606, 0]
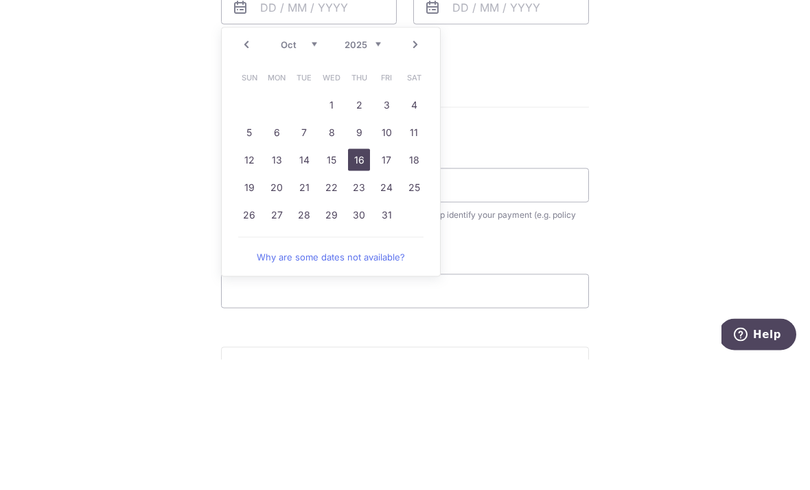
click at [363, 279] on link "16" at bounding box center [359, 290] width 22 height 22
type input "[DATE]"
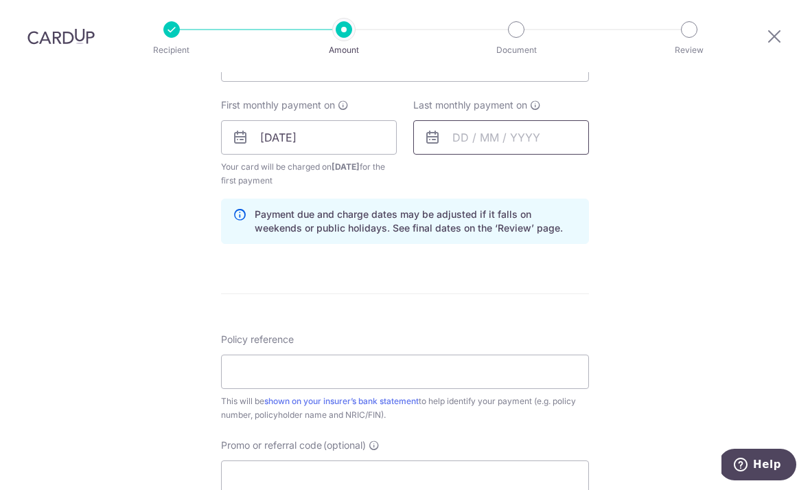
click at [429, 120] on input "text" at bounding box center [501, 137] width 176 height 34
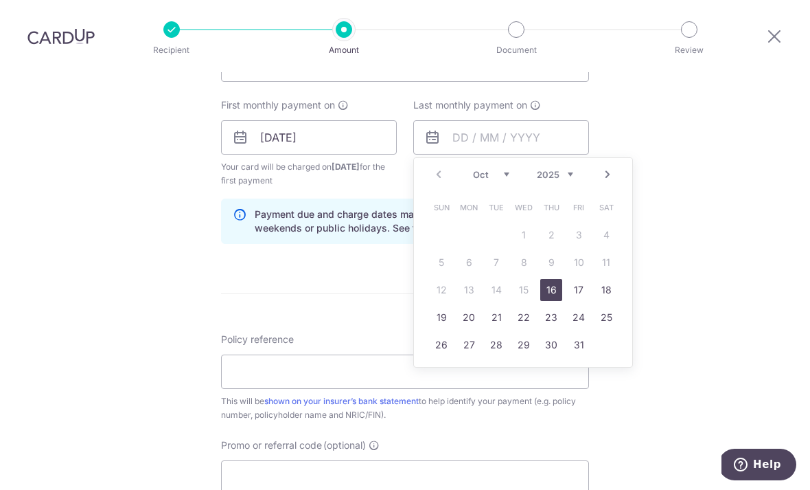
click at [501, 169] on select "Oct Nov Dec" at bounding box center [491, 174] width 36 height 11
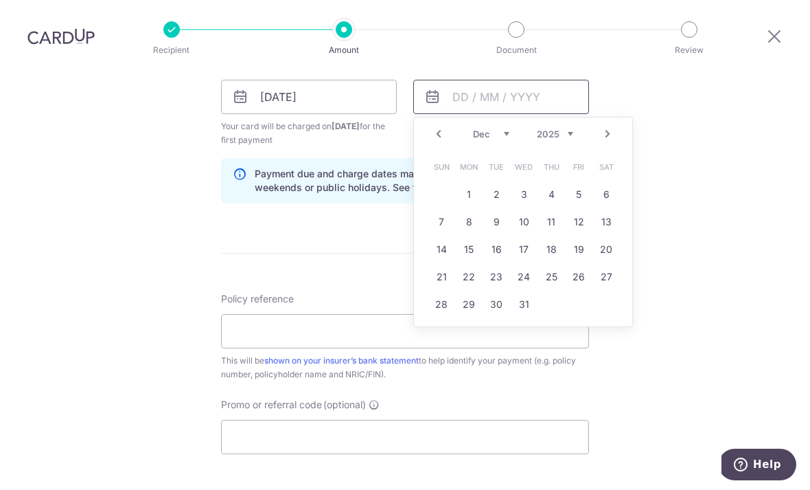
scroll to position [711, 0]
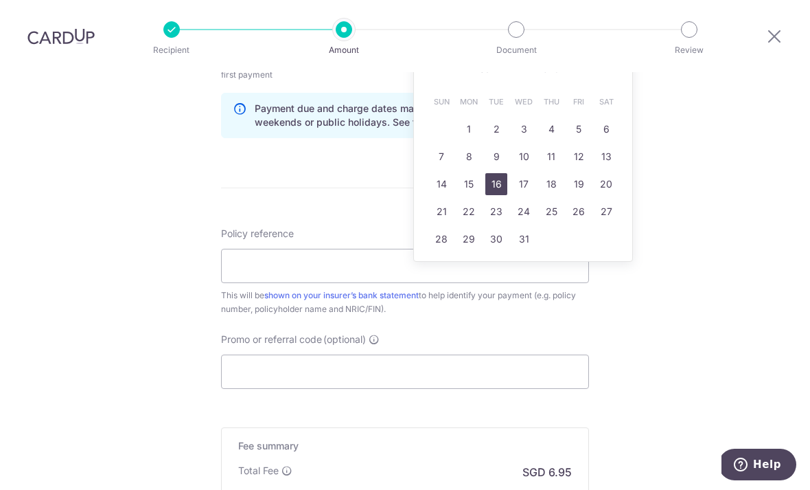
click at [499, 173] on link "16" at bounding box center [497, 184] width 22 height 22
type input "[DATE]"
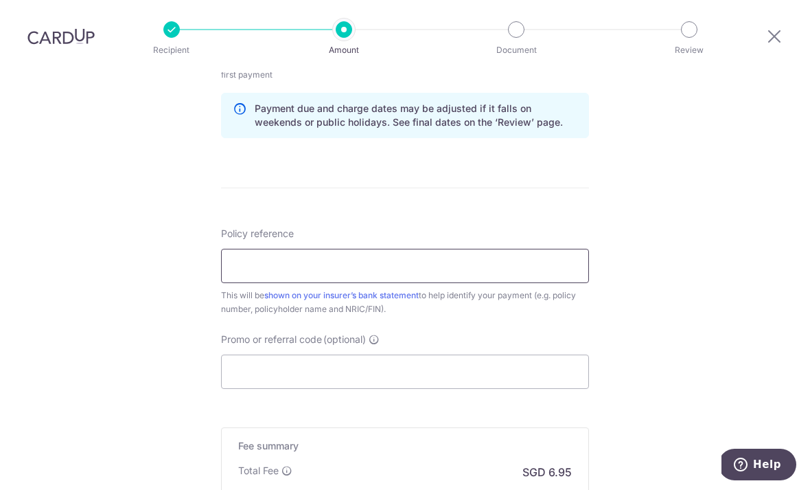
click at [496, 249] on input "Policy reference" at bounding box center [405, 266] width 368 height 34
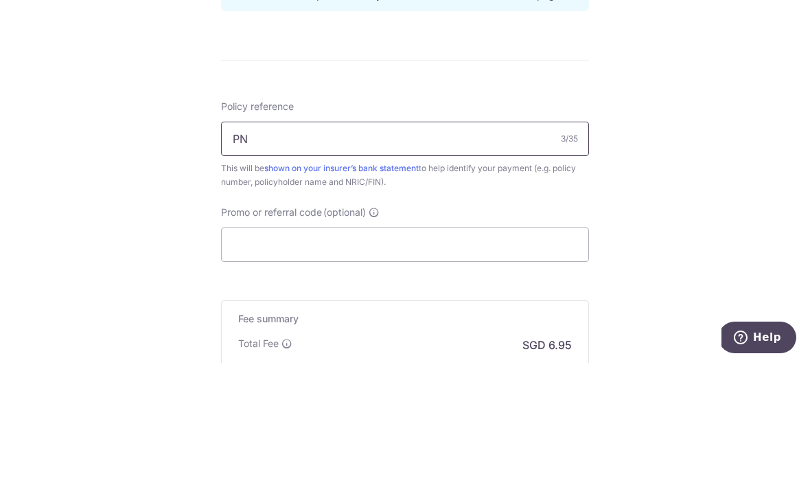
click at [339, 249] on input "PN" at bounding box center [405, 266] width 368 height 34
paste input "75245665"
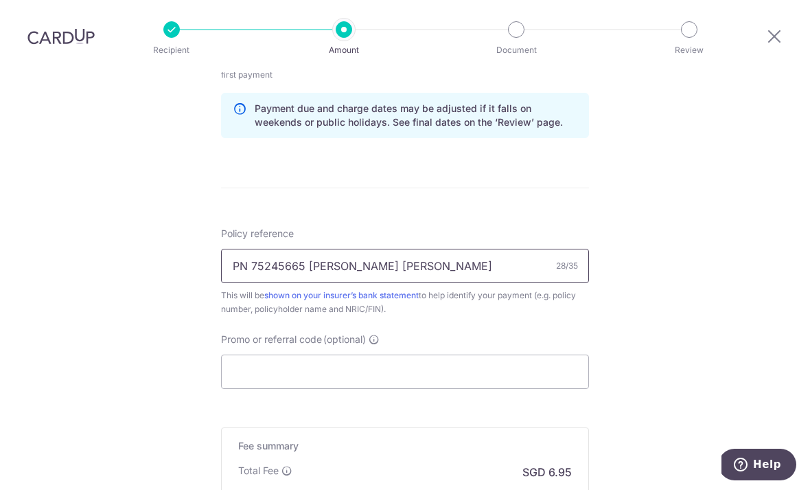
type input "PN 75245665 LIM LING ZHI IVY"
click at [499, 354] on input "Promo or referral code (optional)" at bounding box center [405, 371] width 368 height 34
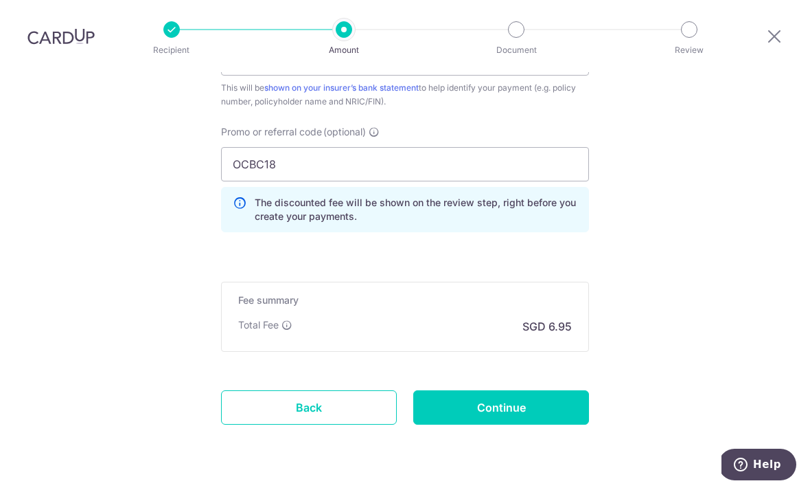
scroll to position [918, 0]
type input "OCBC18"
click at [508, 391] on input "Continue" at bounding box center [501, 408] width 176 height 34
type input "Create Schedule"
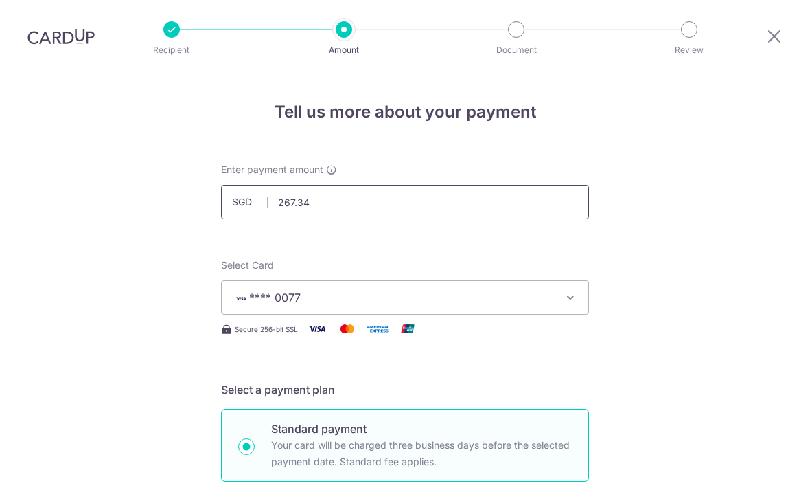
click at [422, 185] on input "267.34" at bounding box center [405, 202] width 368 height 34
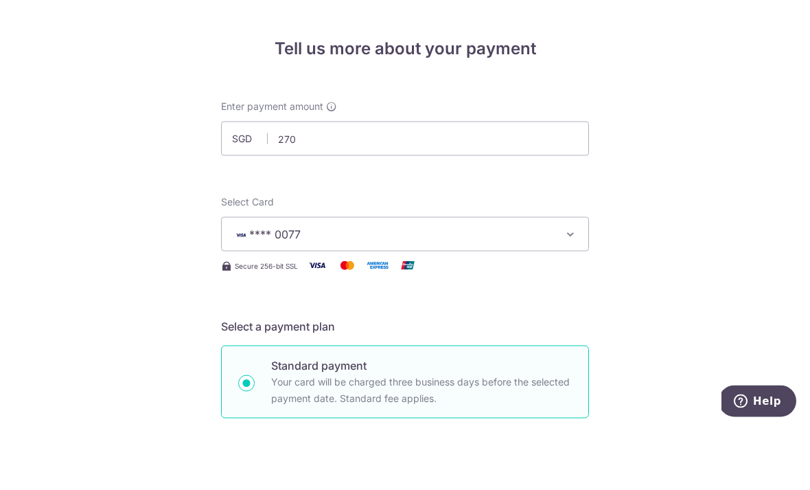
type input "270.00"
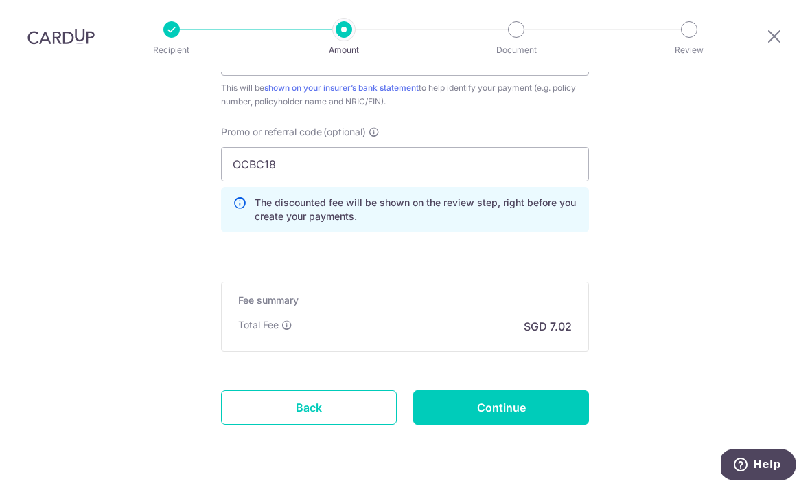
scroll to position [848, 0]
click at [540, 391] on input "Continue" at bounding box center [501, 408] width 176 height 34
type input "Update Schedule"
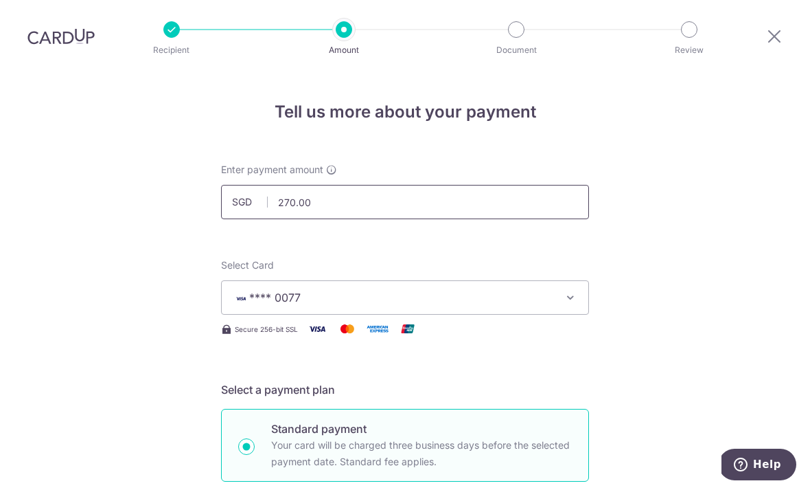
click at [407, 185] on input "270.00" at bounding box center [405, 202] width 368 height 34
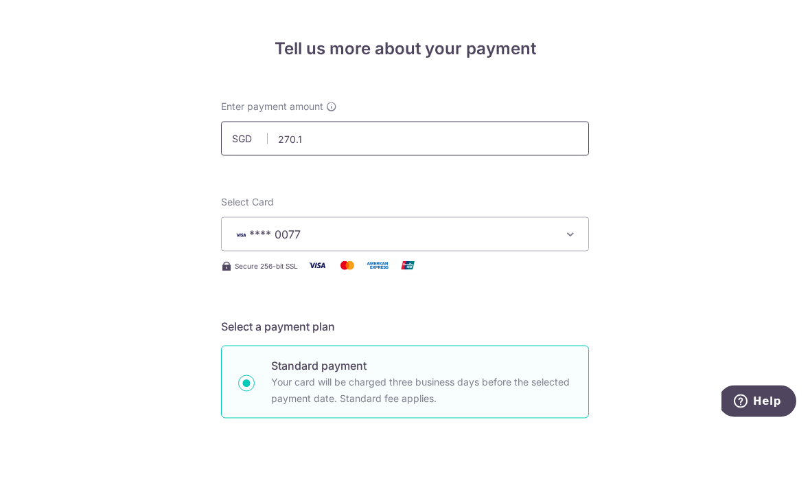
type input "270.14"
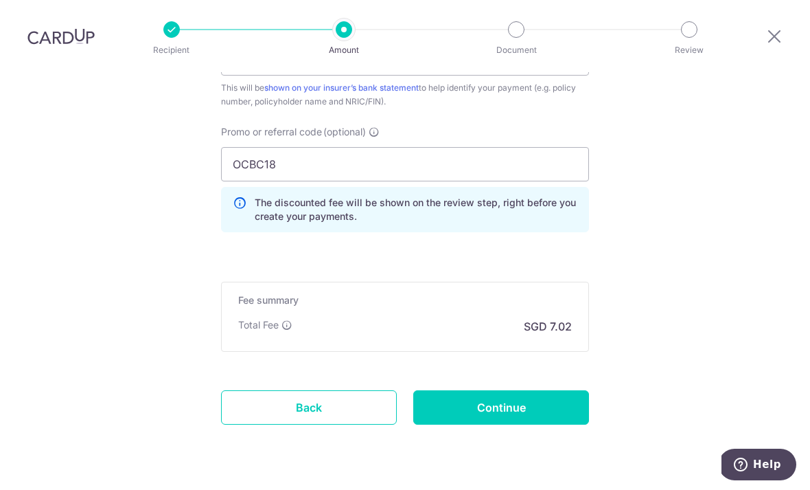
scroll to position [848, 0]
click at [520, 391] on input "Continue" at bounding box center [501, 408] width 176 height 34
type input "Update Schedule"
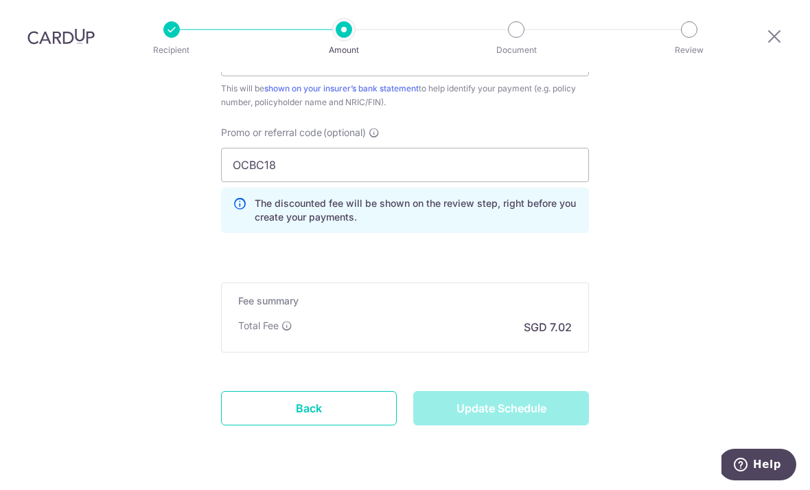
click at [545, 391] on div "Update Schedule" at bounding box center [501, 408] width 192 height 34
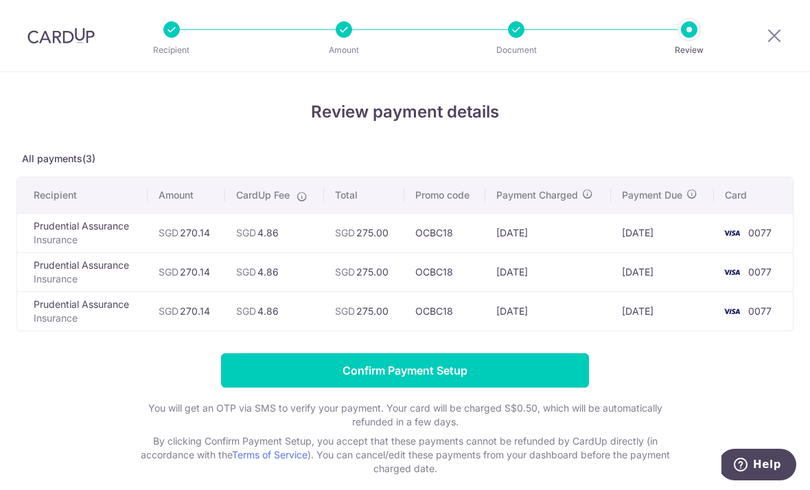
click at [540, 379] on input "Confirm Payment Setup" at bounding box center [405, 370] width 368 height 34
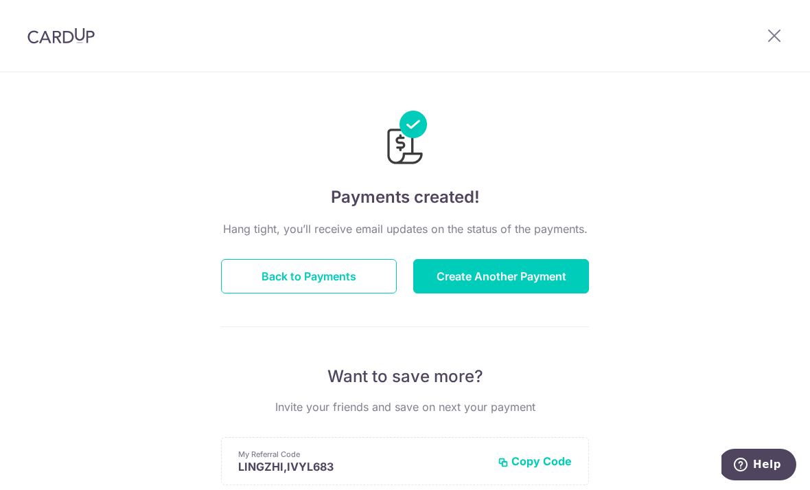
click at [269, 279] on button "Back to Payments" at bounding box center [309, 276] width 176 height 34
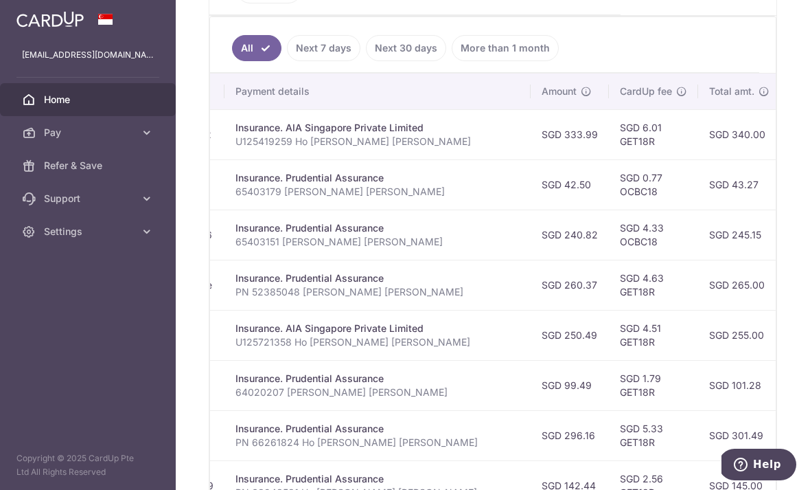
scroll to position [383, 0]
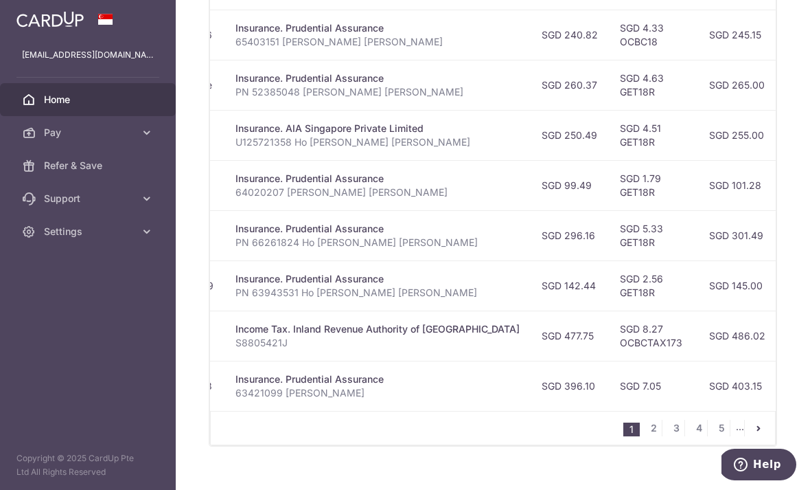
click at [649, 436] on link "2" at bounding box center [654, 428] width 16 height 16
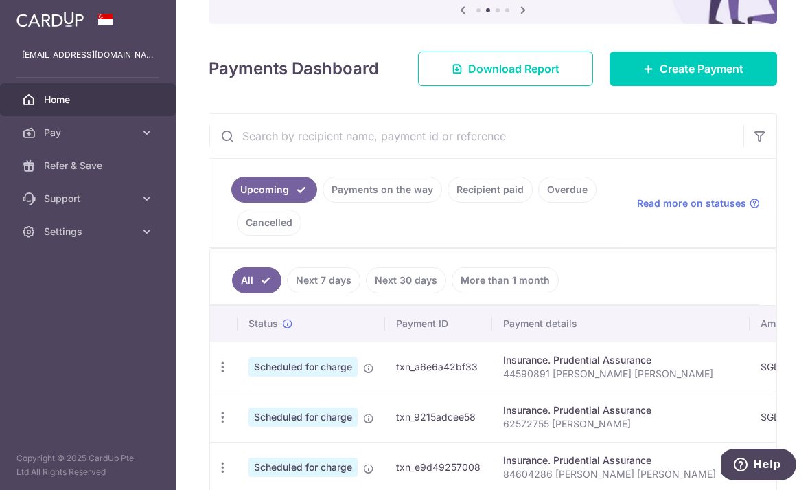
scroll to position [159, 0]
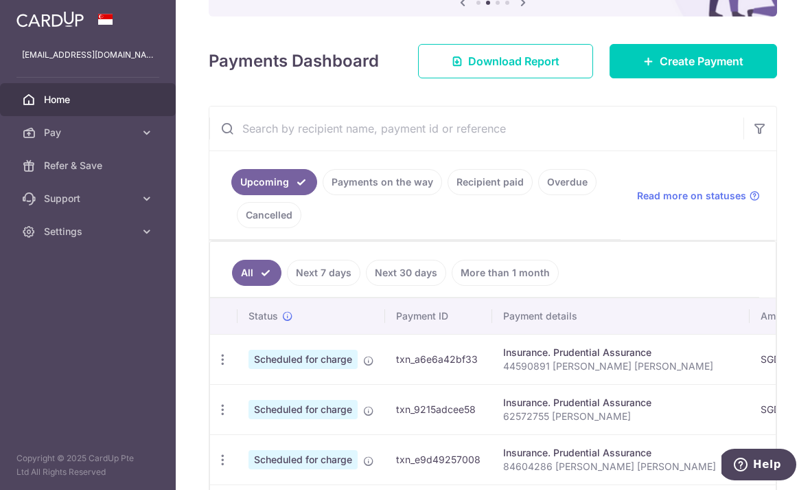
click at [323, 195] on link "Payments on the way" at bounding box center [382, 182] width 119 height 26
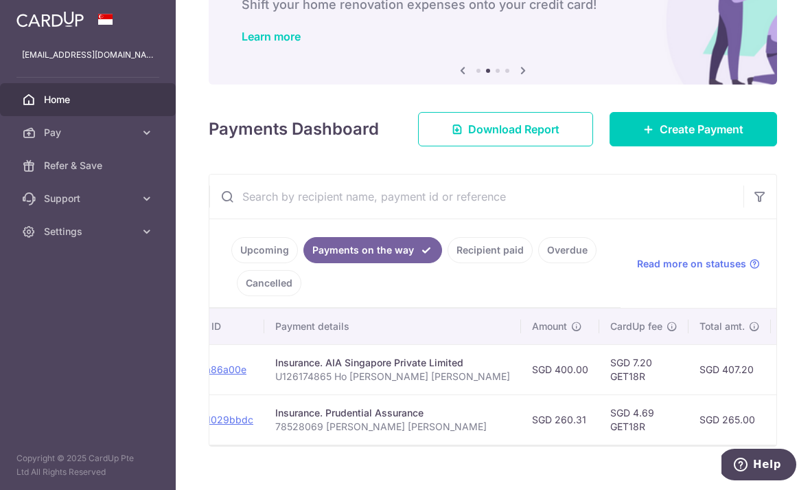
scroll to position [0, 210]
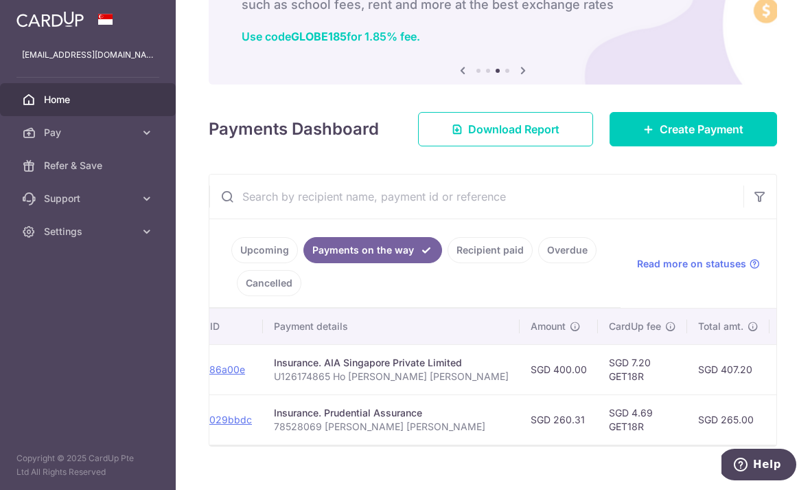
click at [448, 263] on link "Recipient paid" at bounding box center [490, 250] width 85 height 26
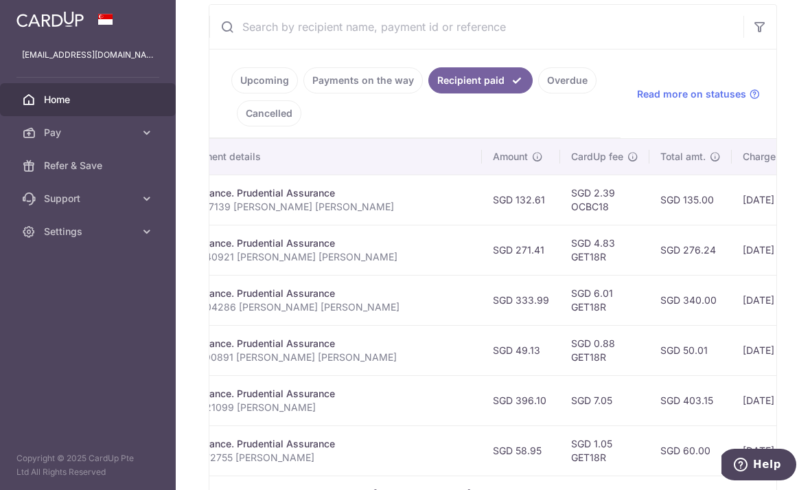
scroll to position [260, 0]
